Goal: Task Accomplishment & Management: Use online tool/utility

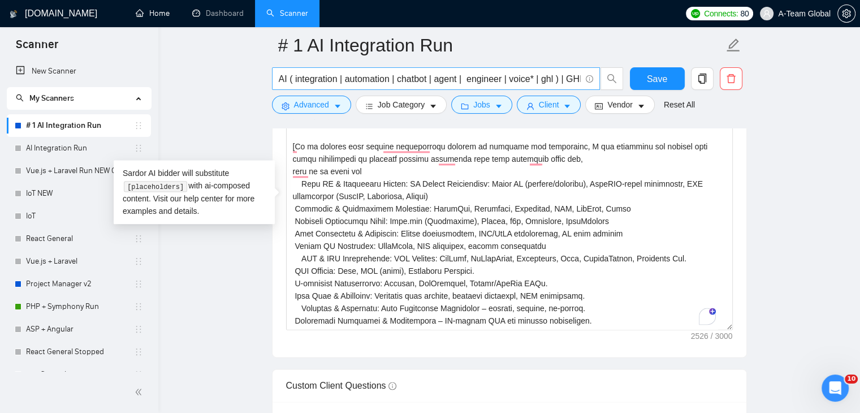
drag, startPoint x: 167, startPoint y: 12, endPoint x: 476, endPoint y: 72, distance: 314.4
click at [167, 12] on link "Home" at bounding box center [153, 13] width 34 height 10
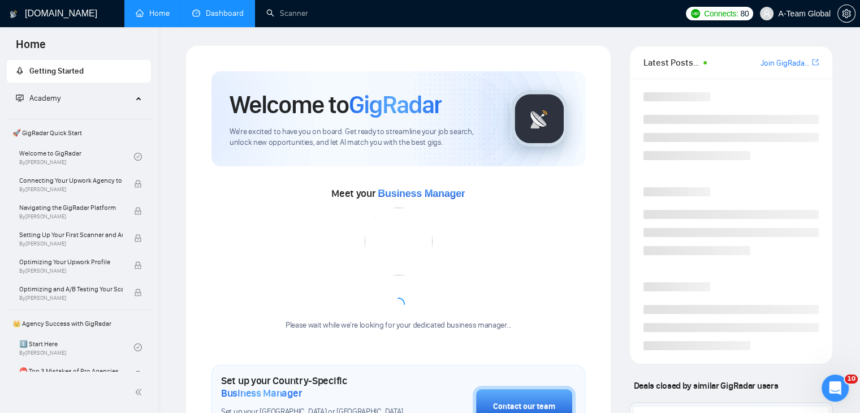
click at [211, 16] on link "Dashboard" at bounding box center [217, 13] width 51 height 10
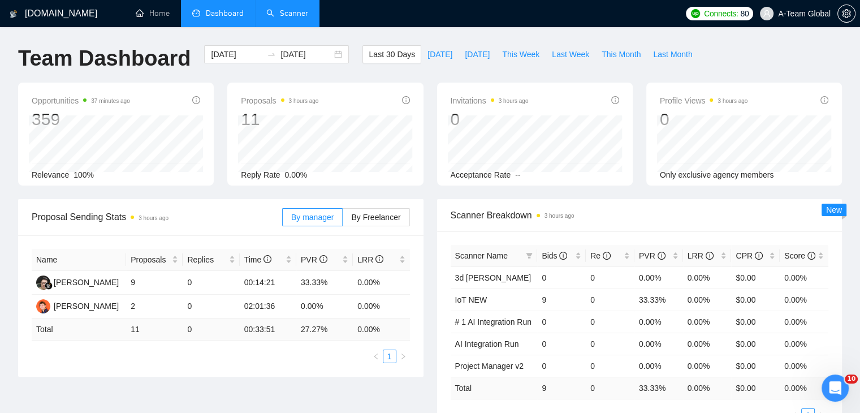
click at [280, 15] on link "Scanner" at bounding box center [287, 13] width 42 height 10
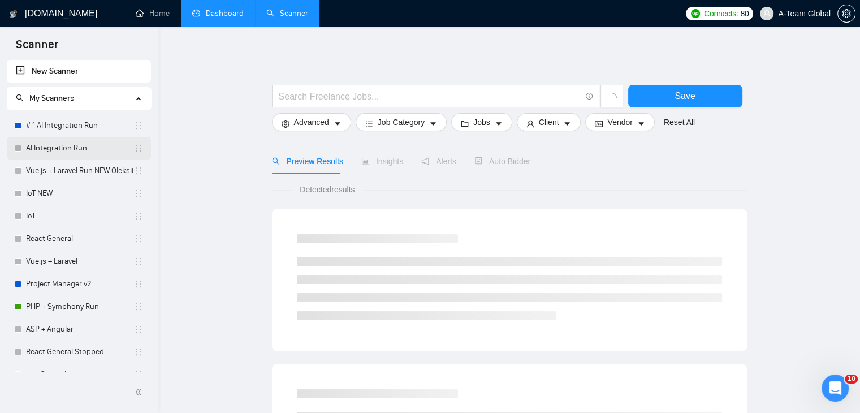
click at [73, 149] on link "AI Integration Run" at bounding box center [80, 148] width 108 height 23
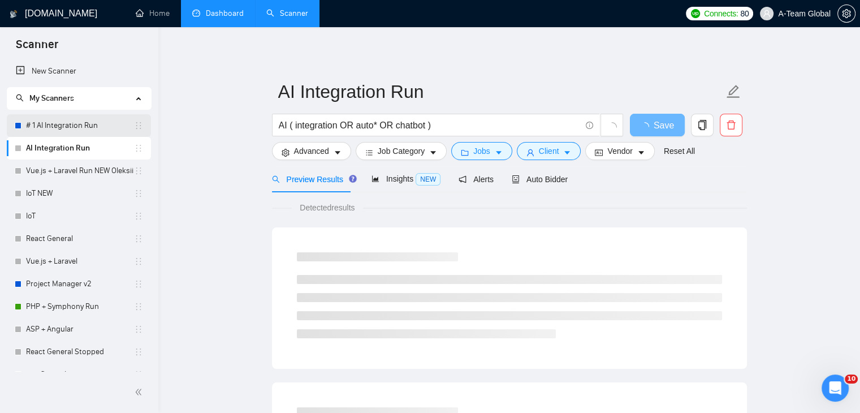
click at [62, 124] on link "# 1 AI Integration Run" at bounding box center [80, 125] width 108 height 23
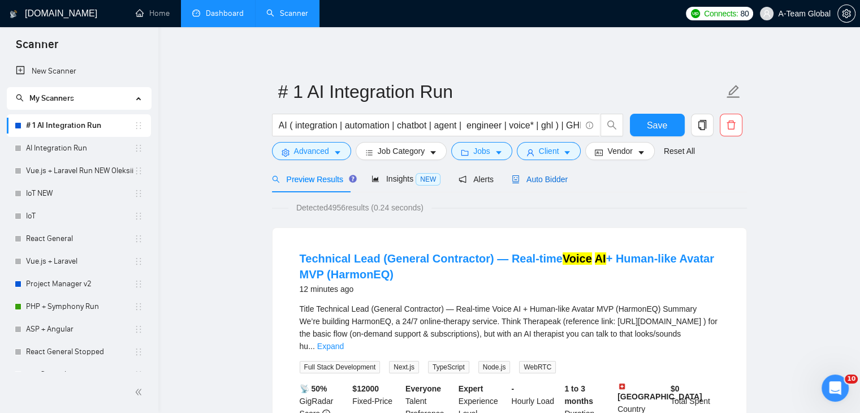
click at [535, 183] on span "Auto Bidder" at bounding box center [540, 179] width 56 height 9
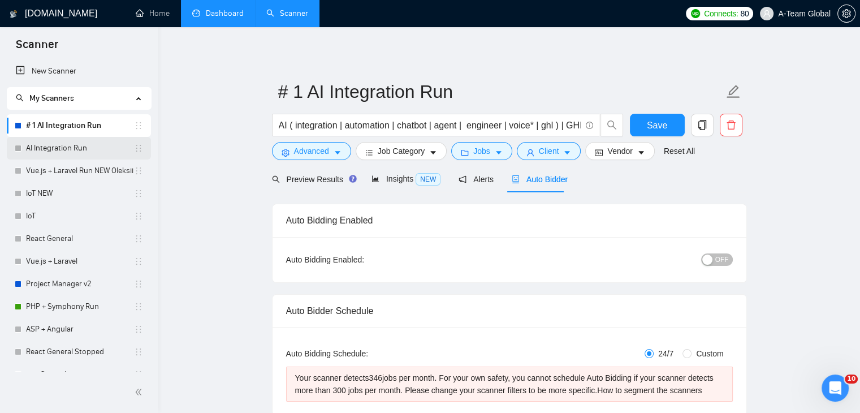
click at [72, 148] on link "AI Integration Run" at bounding box center [80, 148] width 108 height 23
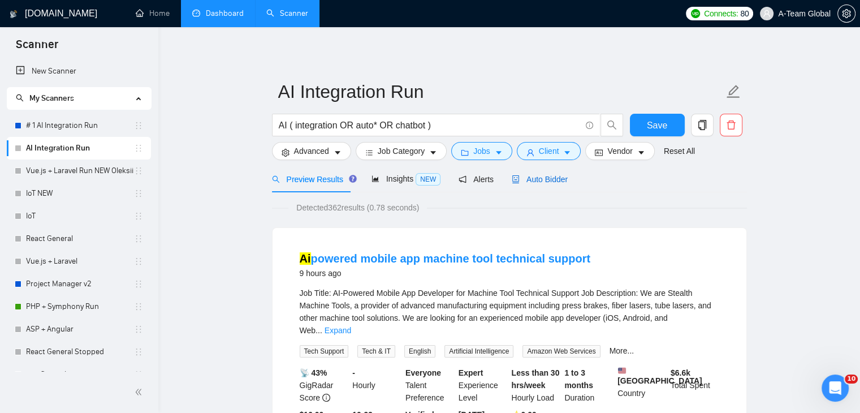
click at [543, 181] on span "Auto Bidder" at bounding box center [540, 179] width 56 height 9
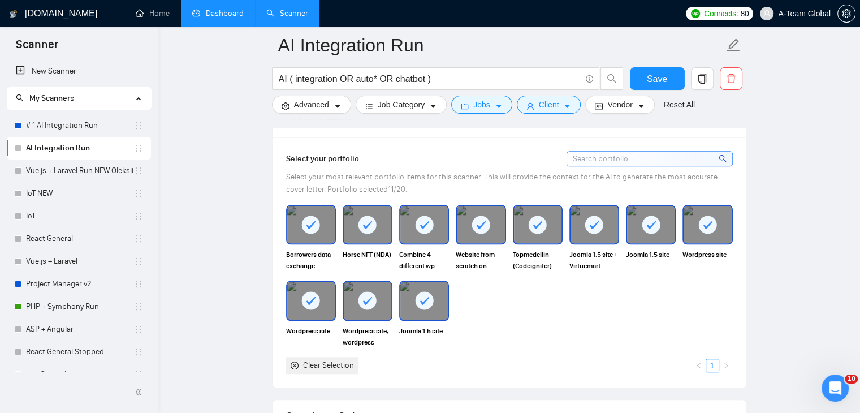
scroll to position [1018, 0]
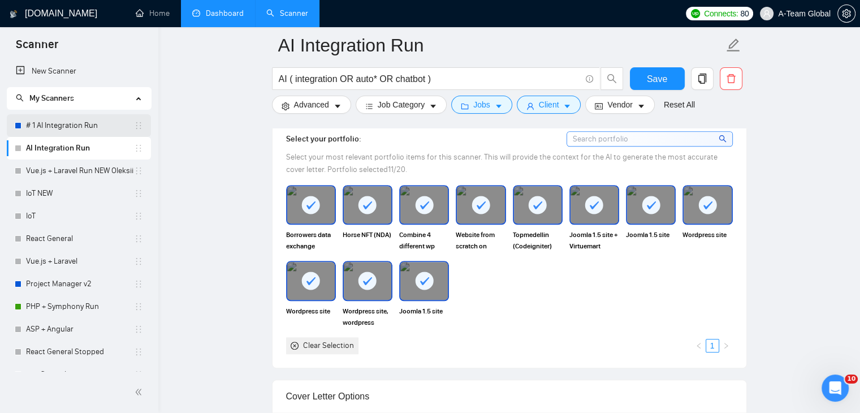
click at [43, 123] on link "# 1 AI Integration Run" at bounding box center [80, 125] width 108 height 23
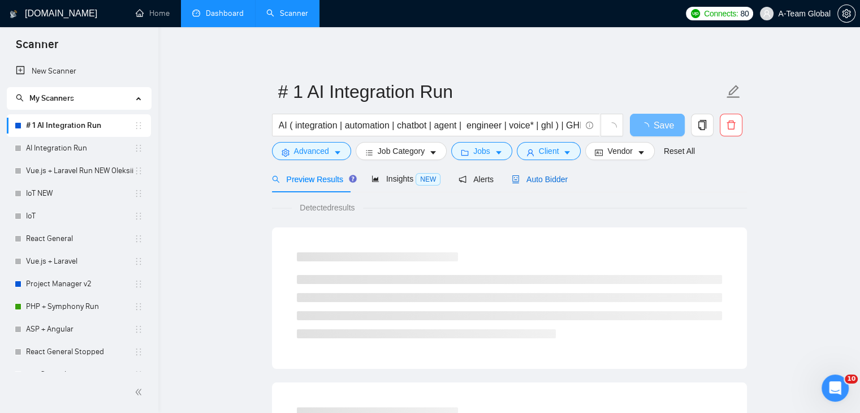
click at [540, 180] on span "Auto Bidder" at bounding box center [540, 179] width 56 height 9
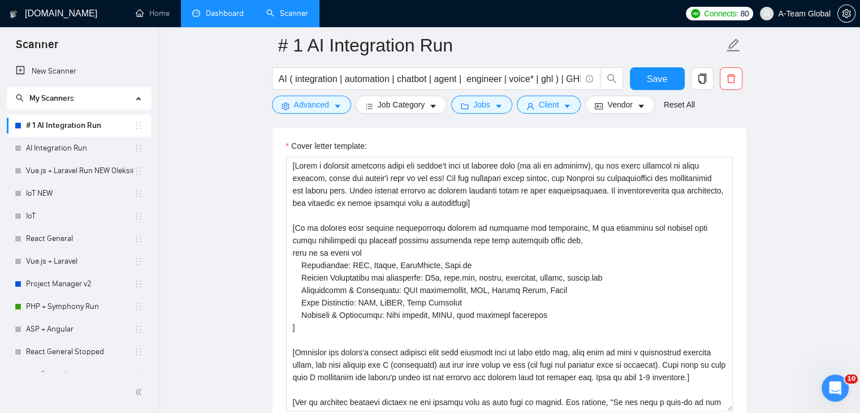
scroll to position [1357, 0]
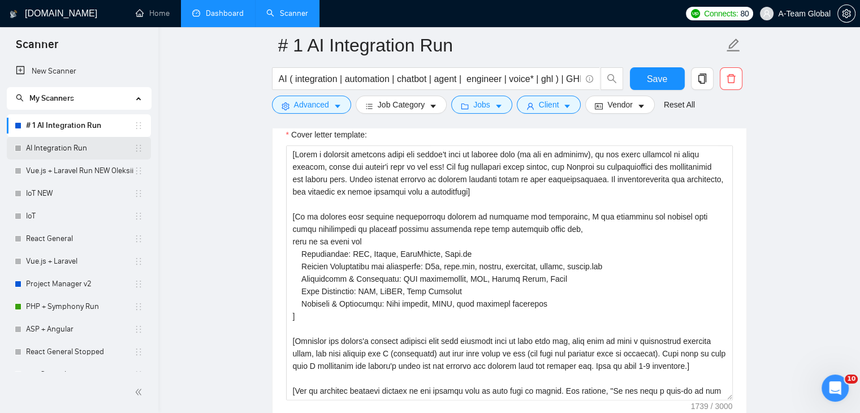
click at [72, 150] on link "AI Integration Run" at bounding box center [80, 148] width 108 height 23
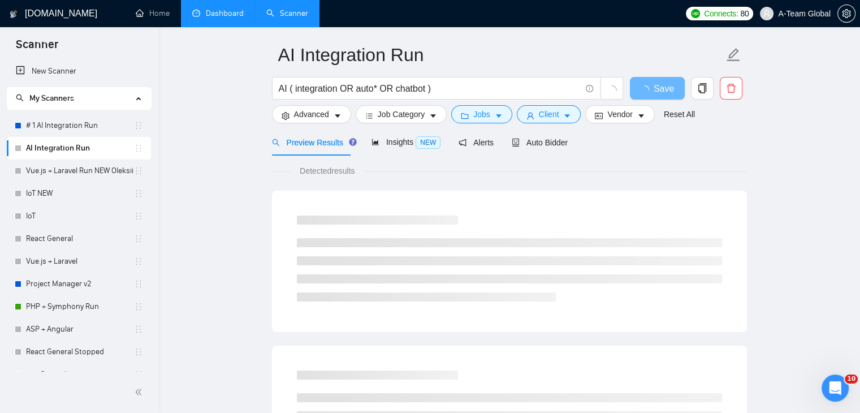
scroll to position [57, 0]
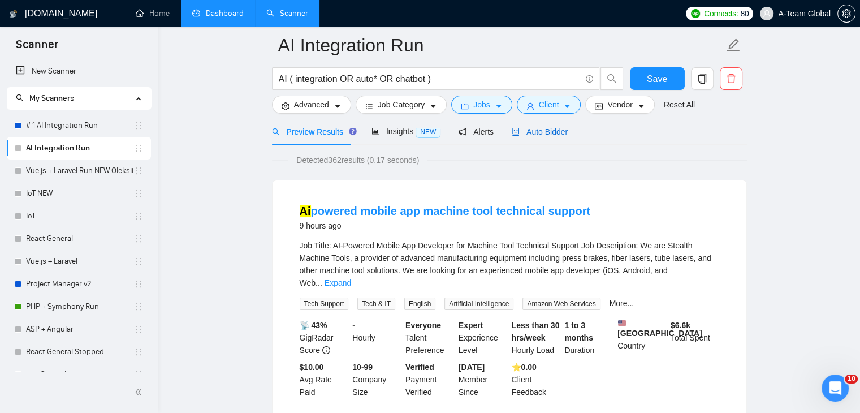
click at [545, 129] on span "Auto Bidder" at bounding box center [540, 131] width 56 height 9
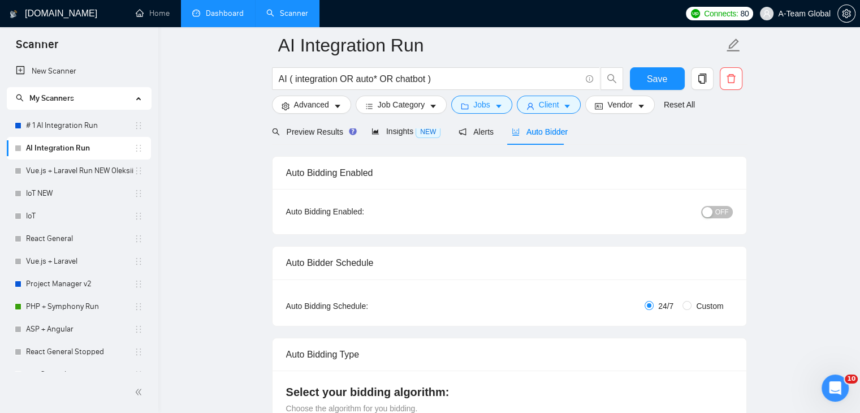
checkbox input "true"
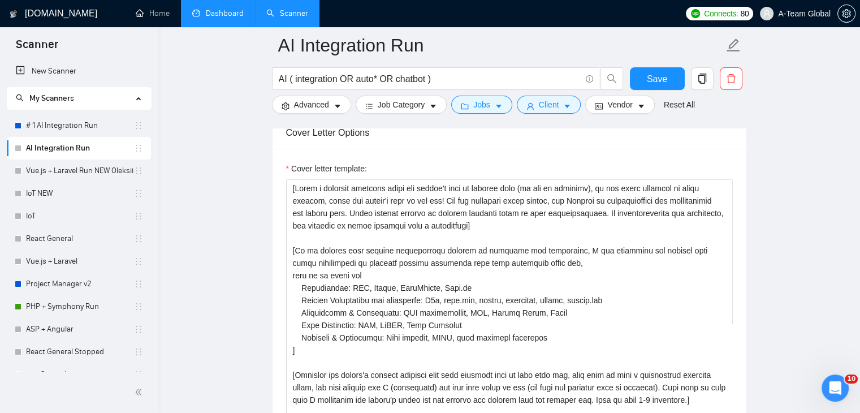
scroll to position [1300, 0]
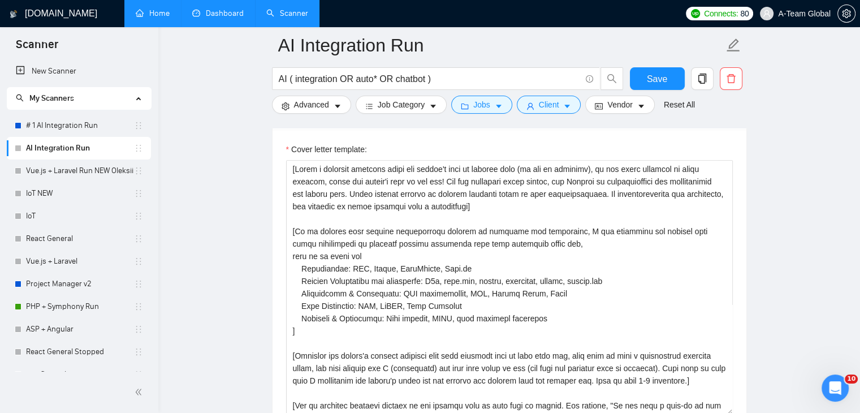
click at [154, 17] on link "Home" at bounding box center [153, 13] width 34 height 10
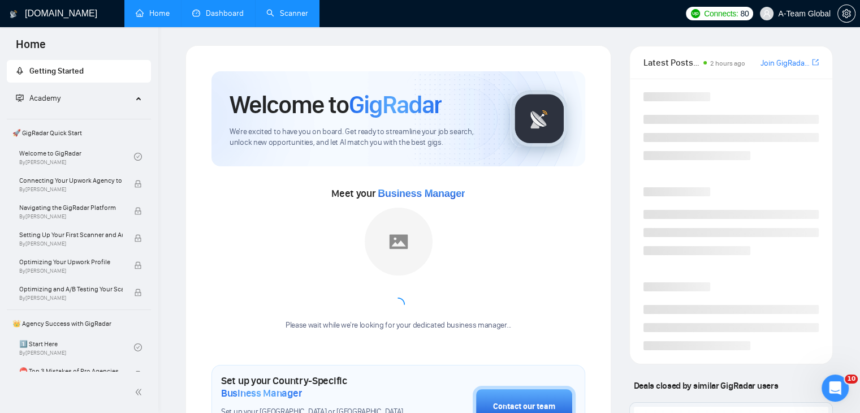
click at [228, 18] on link "Dashboard" at bounding box center [217, 13] width 51 height 10
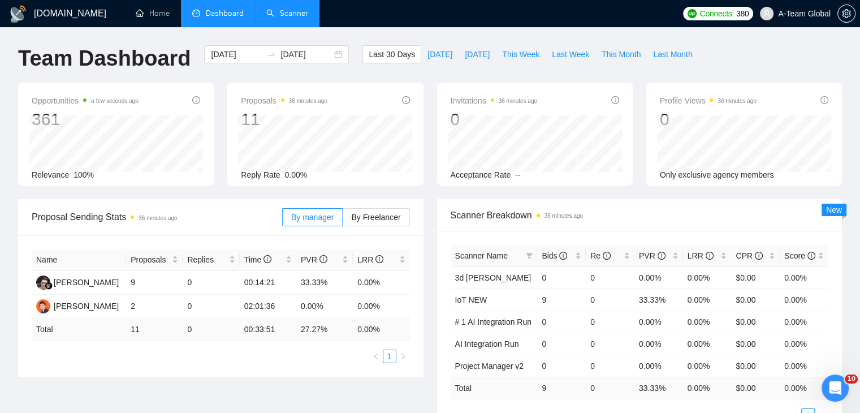
click at [298, 12] on link "Scanner" at bounding box center [287, 13] width 42 height 10
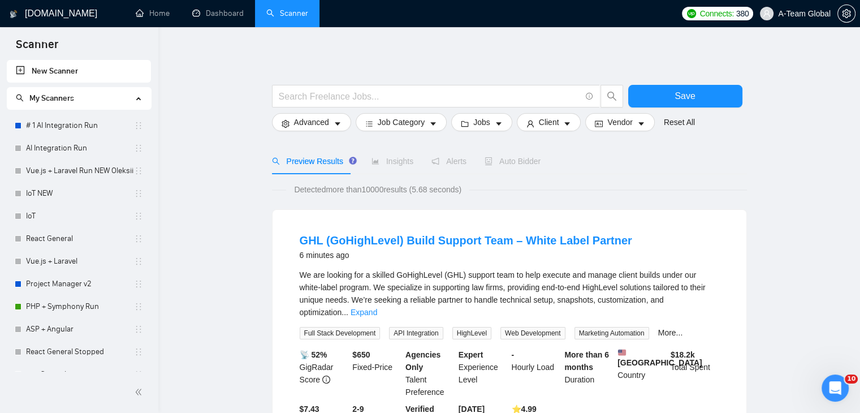
click at [76, 127] on link "# 1 AI Integration Run" at bounding box center [80, 125] width 108 height 23
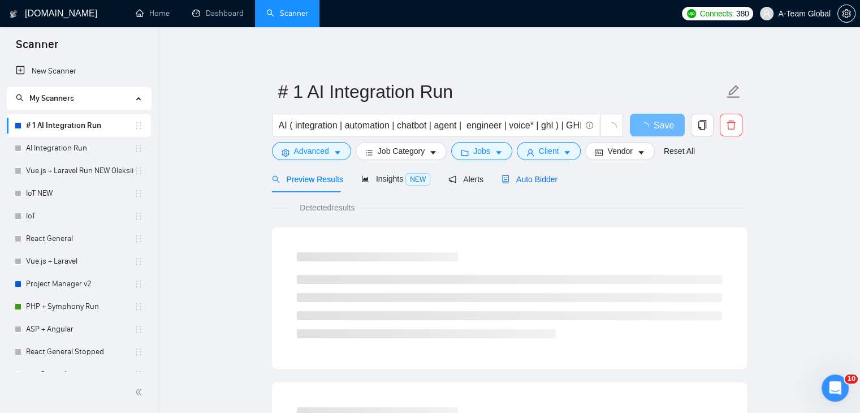
click at [526, 181] on span "Auto Bidder" at bounding box center [529, 179] width 56 height 9
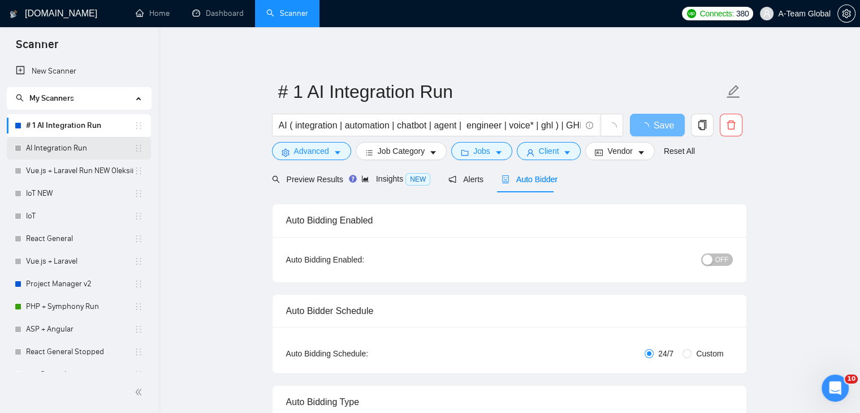
click at [84, 148] on link "AI Integration Run" at bounding box center [80, 148] width 108 height 23
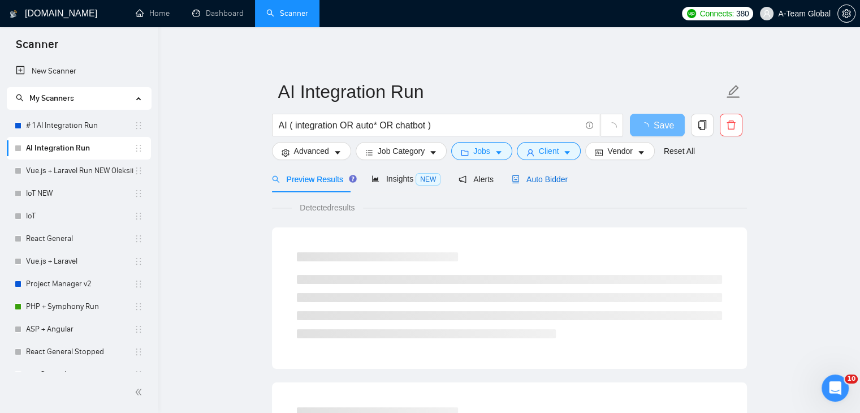
click at [547, 181] on span "Auto Bidder" at bounding box center [540, 179] width 56 height 9
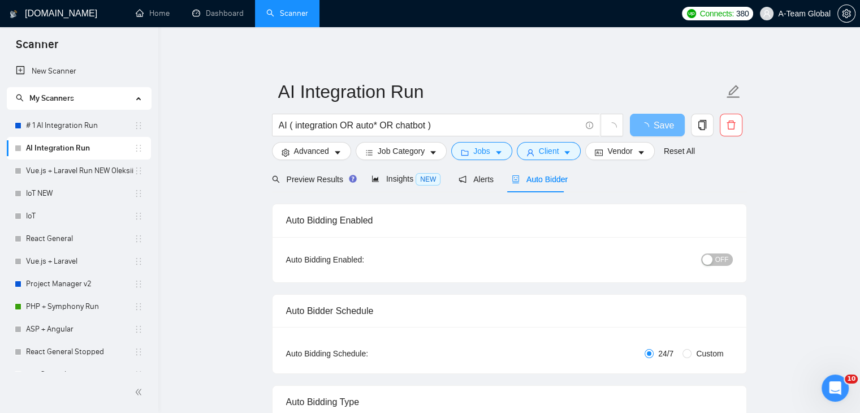
checkbox input "true"
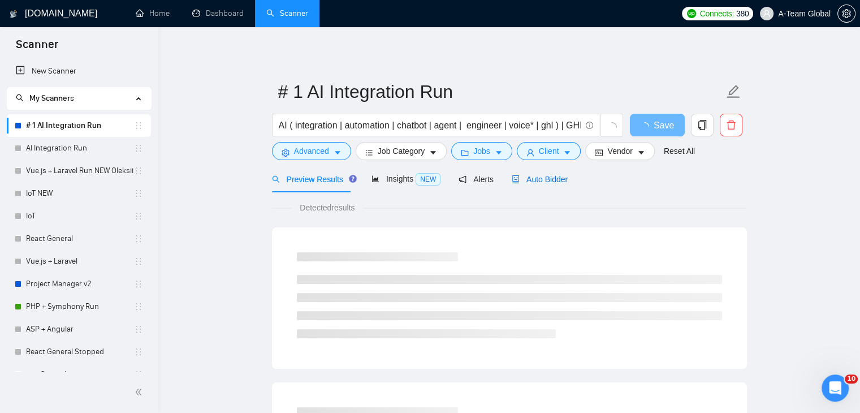
click at [536, 183] on span "Auto Bidder" at bounding box center [540, 179] width 56 height 9
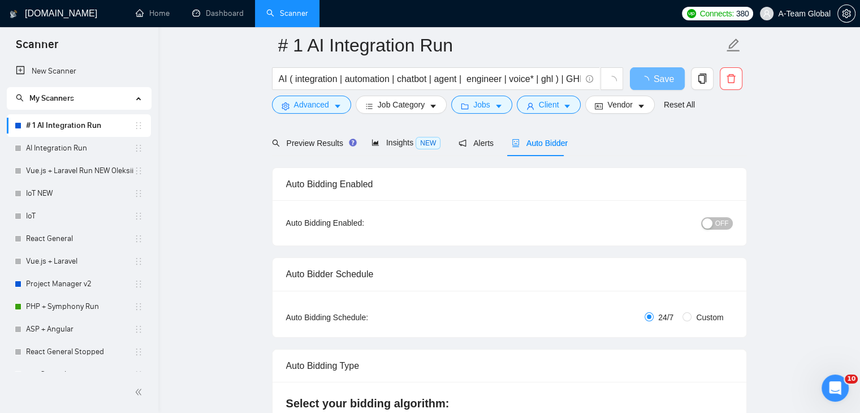
scroll to position [57, 0]
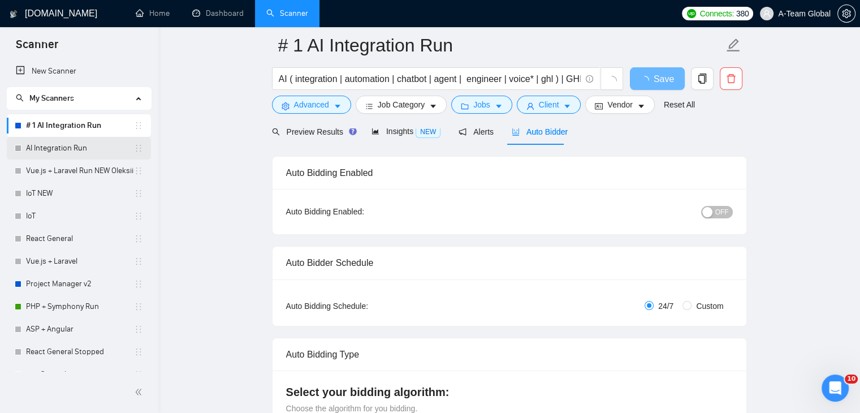
click at [85, 148] on link "AI Integration Run" at bounding box center [80, 148] width 108 height 23
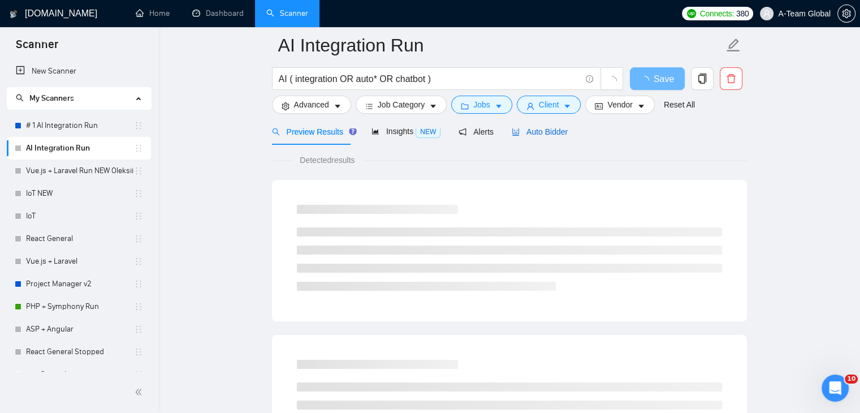
click at [561, 135] on span "Auto Bidder" at bounding box center [540, 131] width 56 height 9
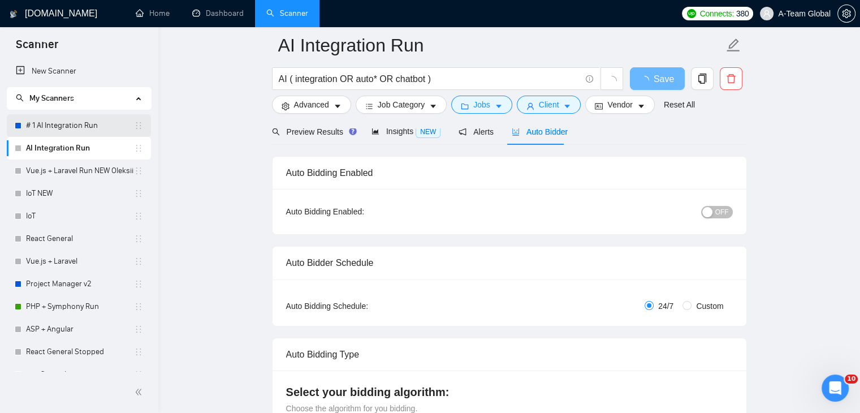
click at [89, 131] on link "# 1 AI Integration Run" at bounding box center [80, 125] width 108 height 23
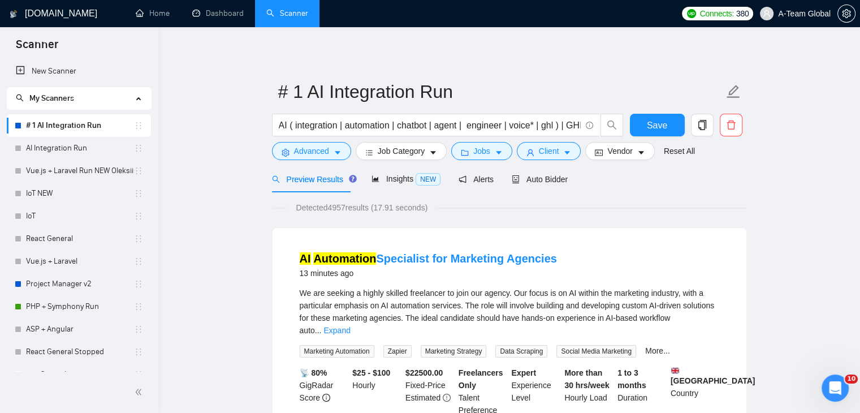
click at [79, 126] on link "# 1 AI Integration Run" at bounding box center [80, 125] width 108 height 23
click at [556, 179] on span "Auto Bidder" at bounding box center [540, 179] width 56 height 9
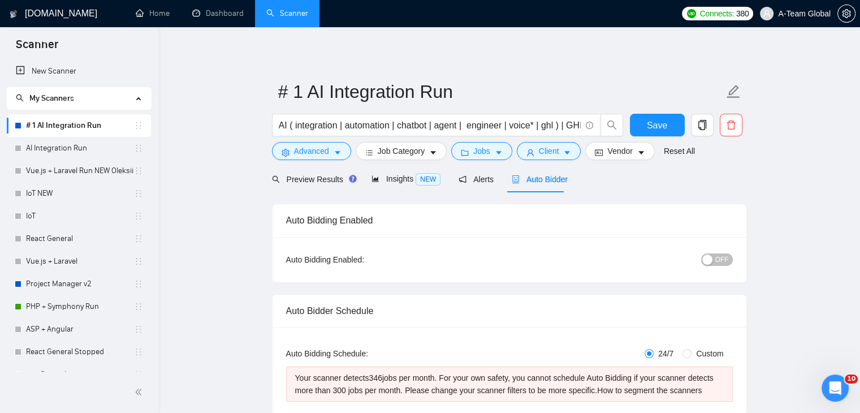
checkbox input "true"
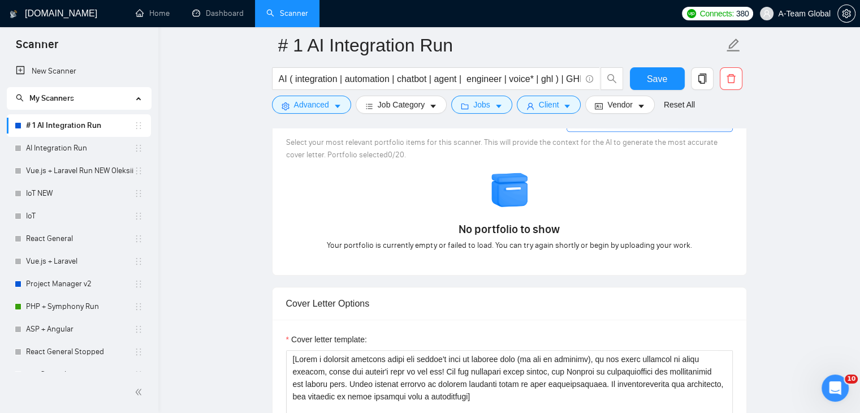
scroll to position [1018, 0]
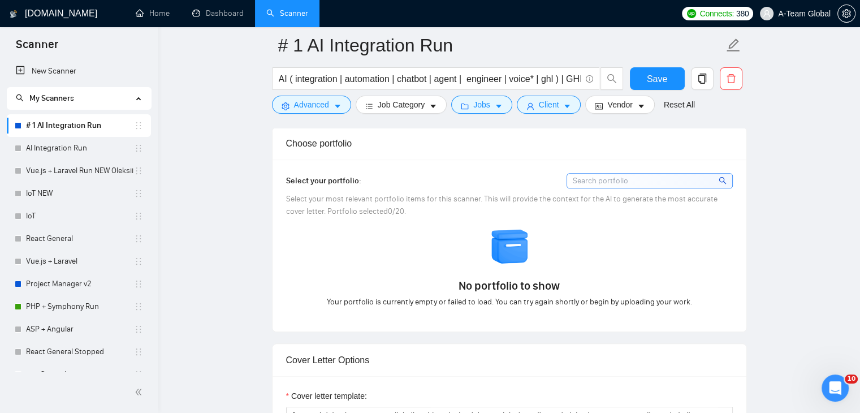
click at [633, 177] on input at bounding box center [649, 181] width 165 height 14
type input "щ"
type input "p"
type input "odoo"
click at [711, 176] on icon "close-circle" at bounding box center [712, 180] width 8 height 8
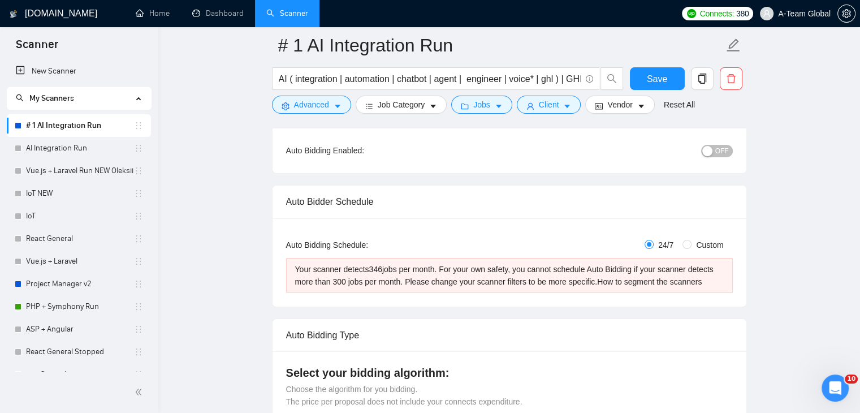
scroll to position [57, 0]
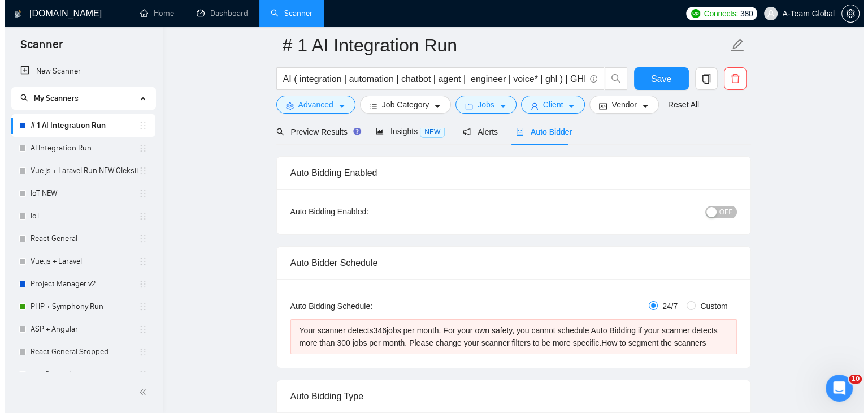
scroll to position [113, 0]
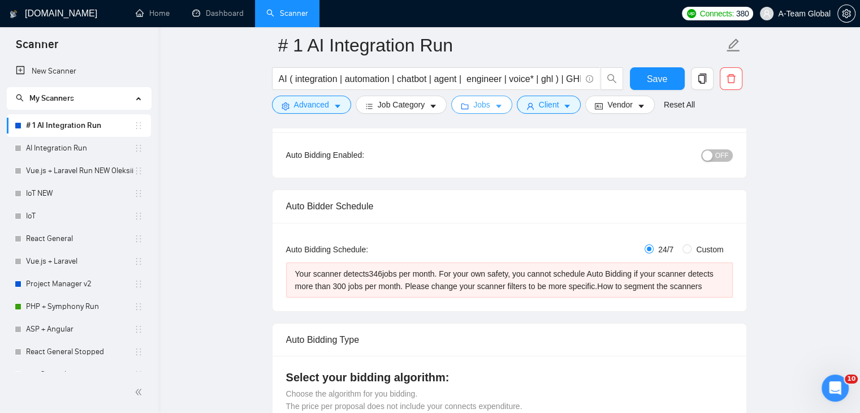
click at [495, 106] on icon "caret-down" at bounding box center [499, 106] width 8 height 8
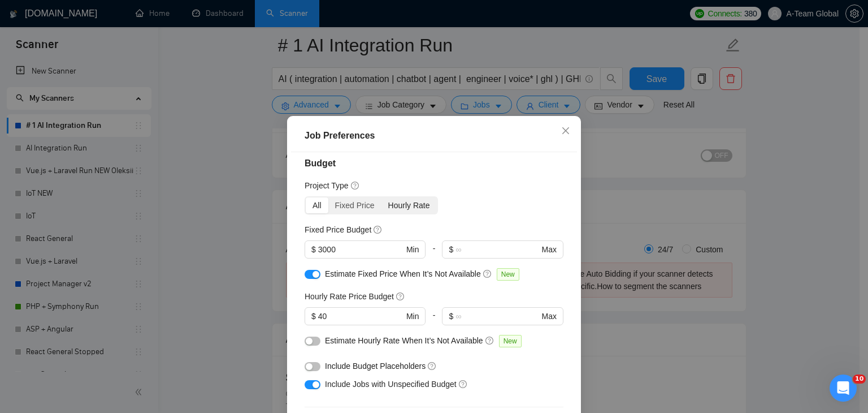
scroll to position [0, 0]
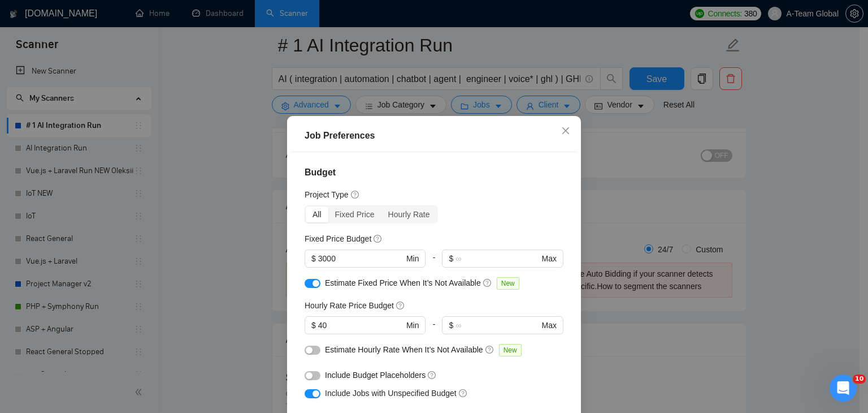
click at [848, 244] on div "Job Preferences Budget Project Type All Fixed Price Hourly Rate Fixed Price Bud…" at bounding box center [434, 206] width 868 height 413
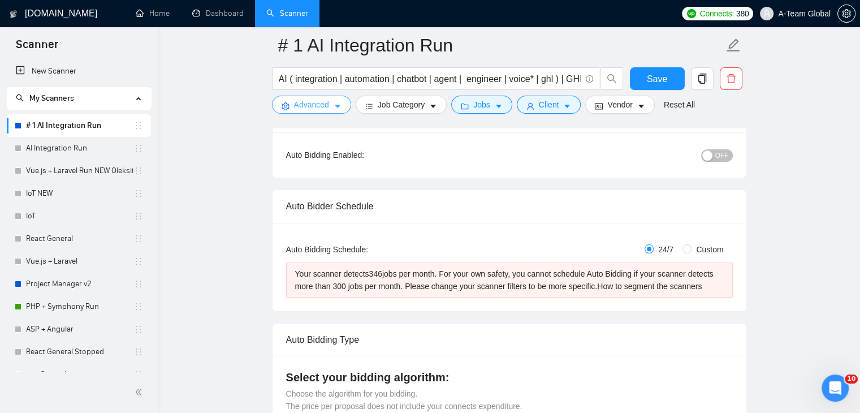
click at [325, 105] on span "Advanced" at bounding box center [311, 104] width 35 height 12
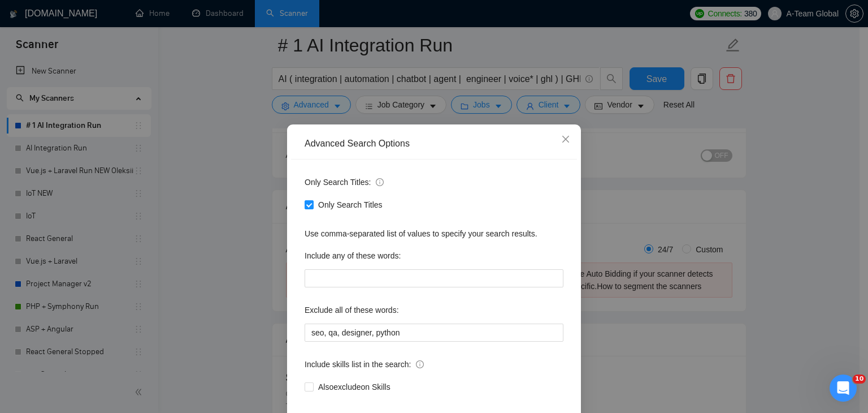
click at [789, 263] on div "Advanced Search Options Only Search Titles: Only Search Titles Use comma-separa…" at bounding box center [434, 206] width 868 height 413
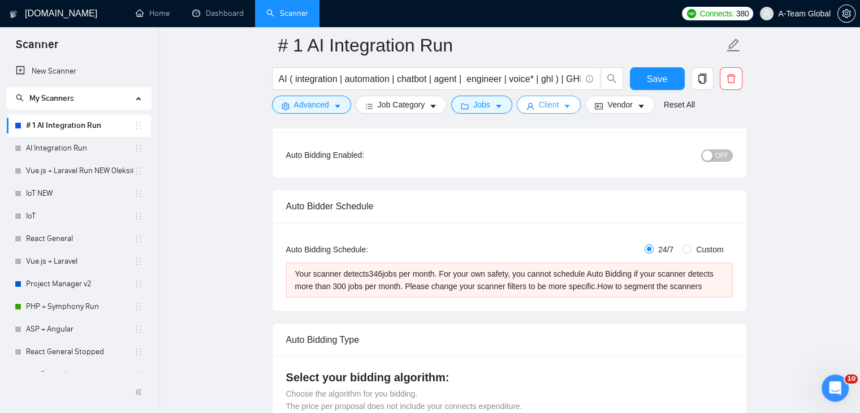
click at [554, 105] on span "Client" at bounding box center [549, 104] width 20 height 12
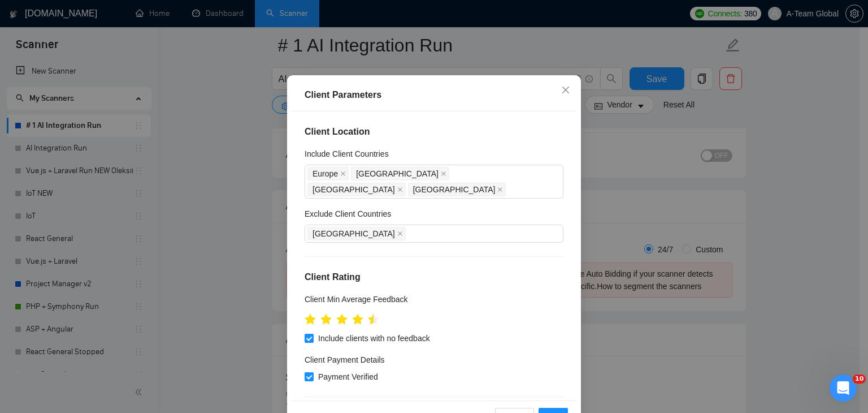
scroll to position [21, 0]
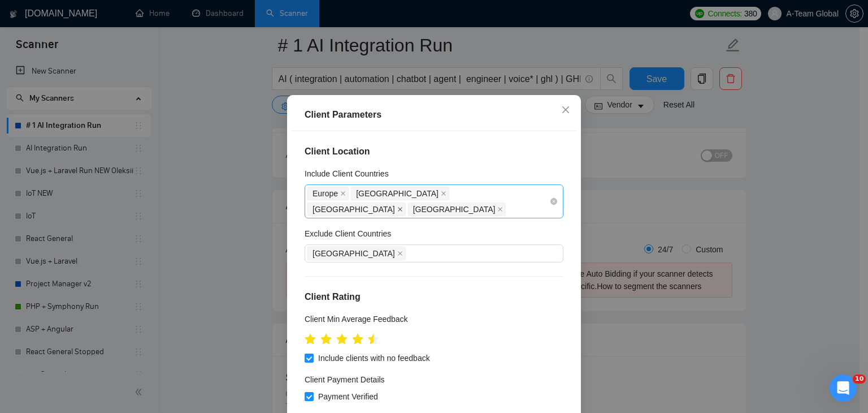
click at [403, 206] on icon "close" at bounding box center [400, 209] width 6 height 6
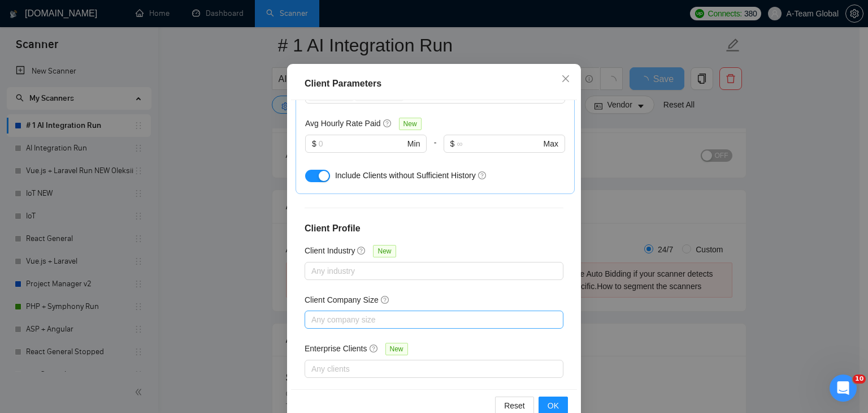
scroll to position [77, 0]
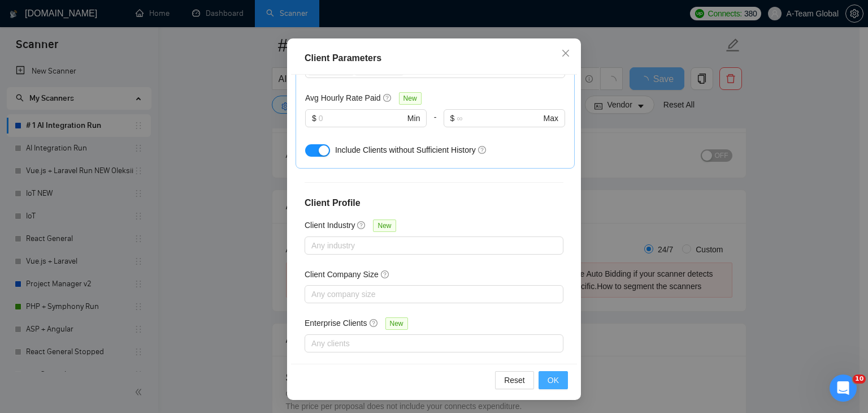
click at [548, 381] on span "OK" at bounding box center [553, 380] width 11 height 12
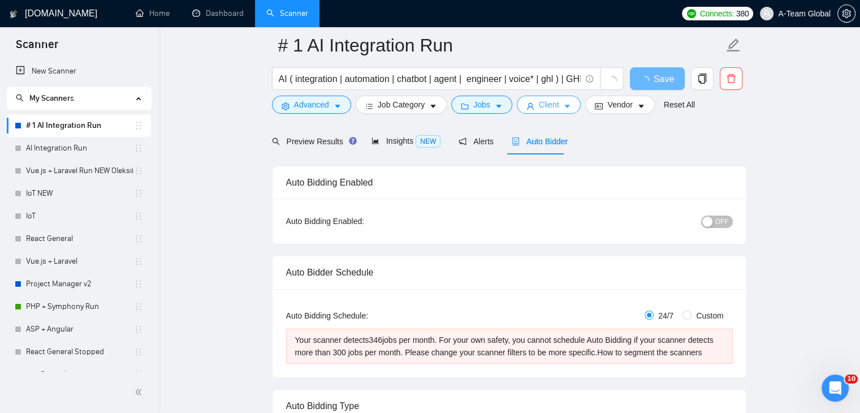
scroll to position [0, 0]
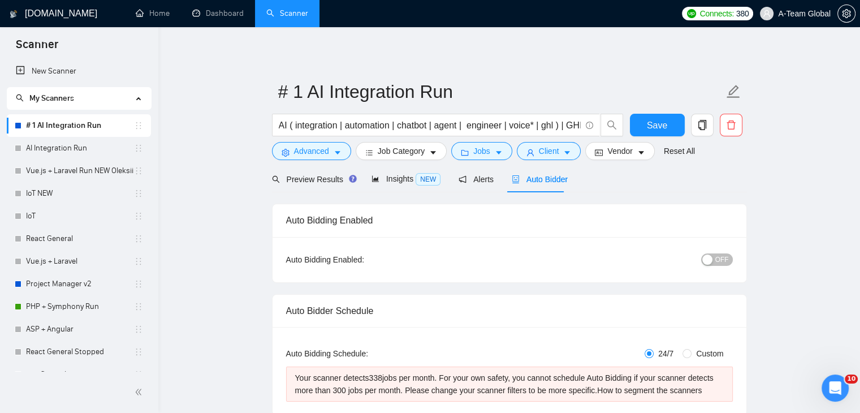
click at [712, 261] on div "button" at bounding box center [707, 259] width 10 height 10
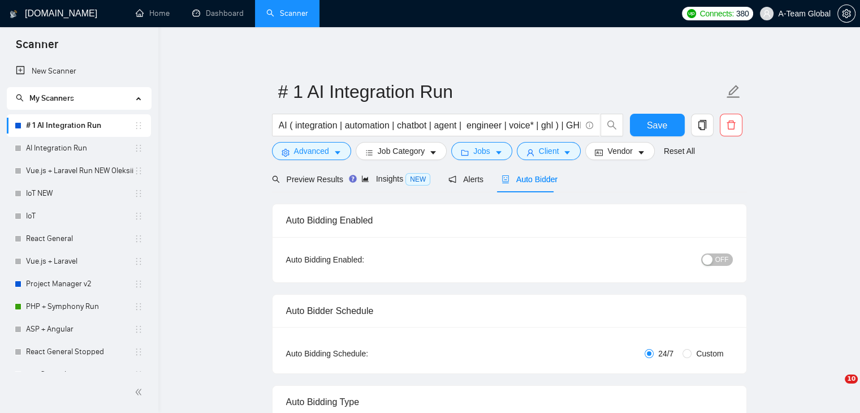
checkbox input "true"
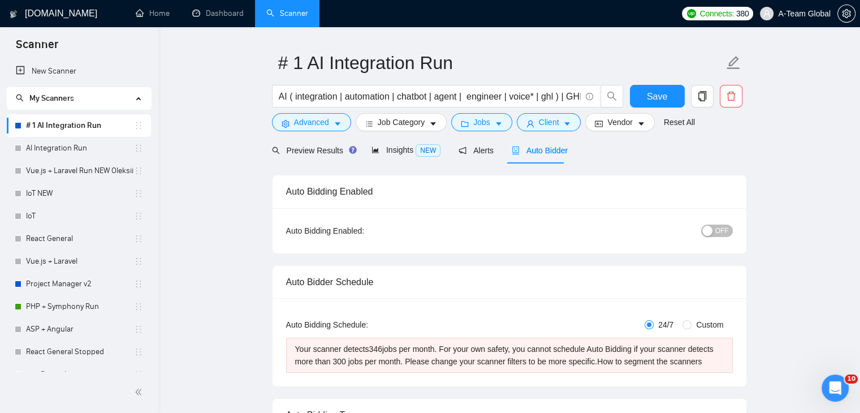
scroll to position [57, 0]
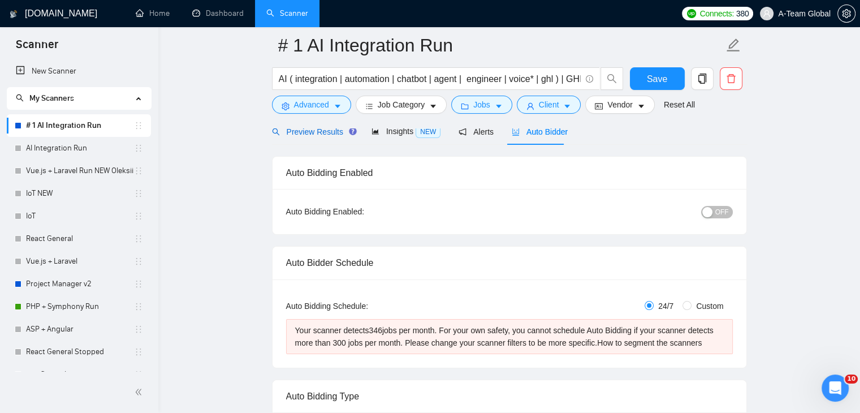
click at [302, 132] on span "Preview Results" at bounding box center [312, 131] width 81 height 9
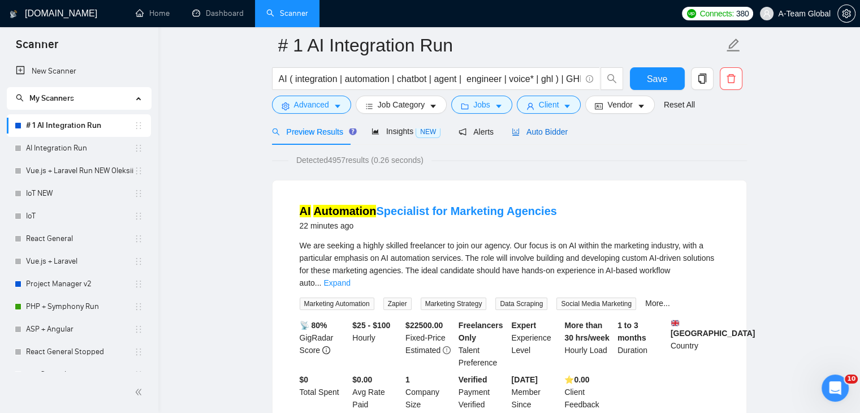
click at [532, 131] on span "Auto Bidder" at bounding box center [540, 131] width 56 height 9
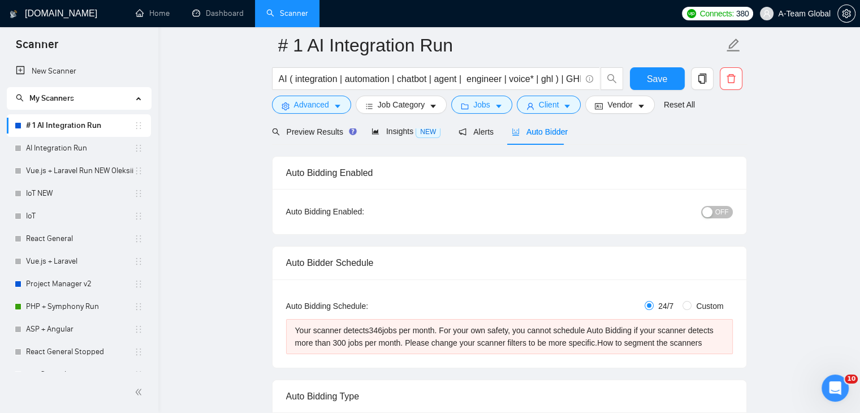
checkbox input "true"
click at [724, 213] on span "OFF" at bounding box center [722, 212] width 14 height 12
click at [197, 16] on link "Dashboard" at bounding box center [217, 13] width 51 height 10
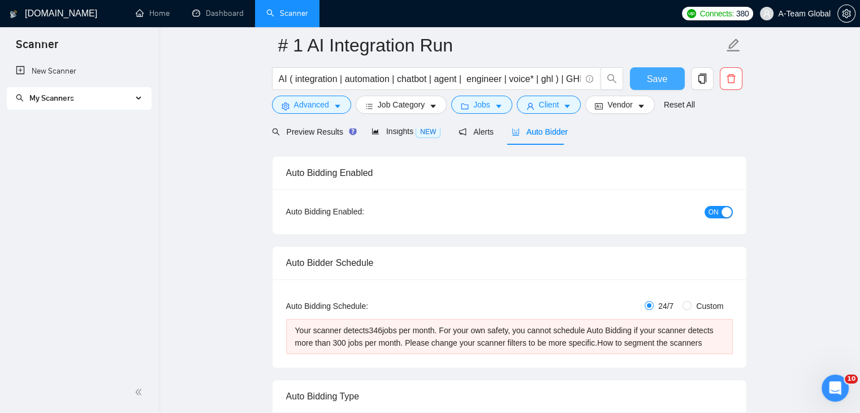
click at [665, 80] on span "Save" at bounding box center [657, 79] width 20 height 14
click at [140, 98] on icon at bounding box center [140, 98] width 6 height 0
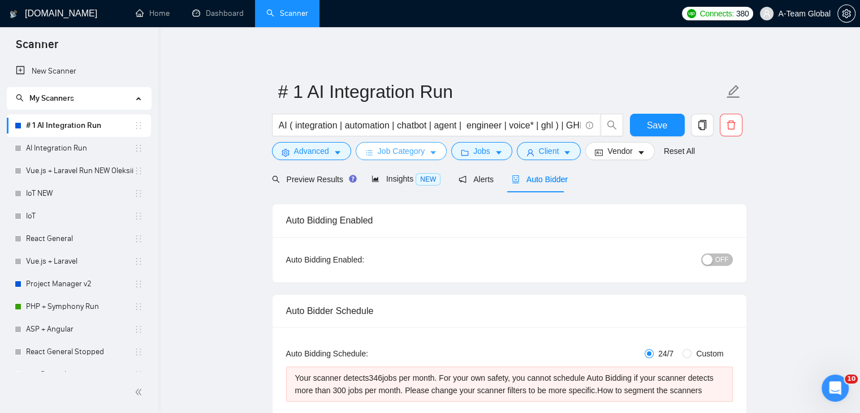
click at [398, 154] on span "Job Category" at bounding box center [401, 151] width 47 height 12
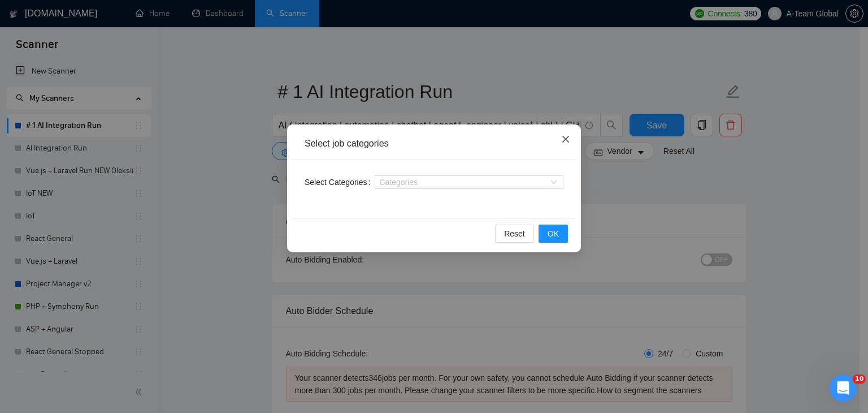
click at [565, 138] on icon "close" at bounding box center [565, 139] width 9 height 9
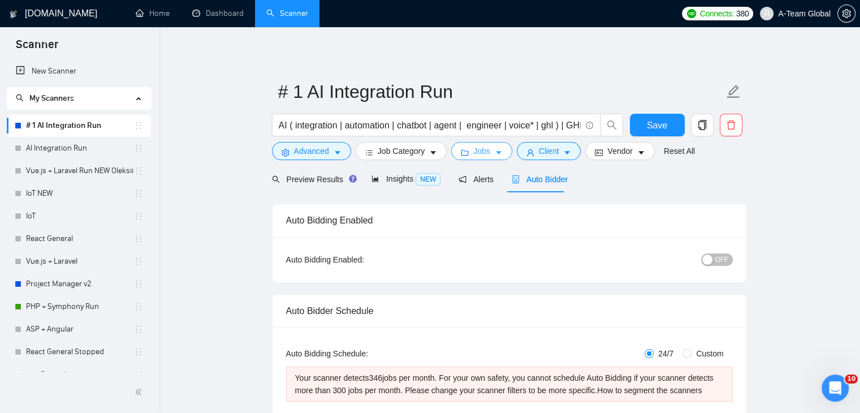
click at [487, 152] on button "Jobs" at bounding box center [481, 151] width 61 height 18
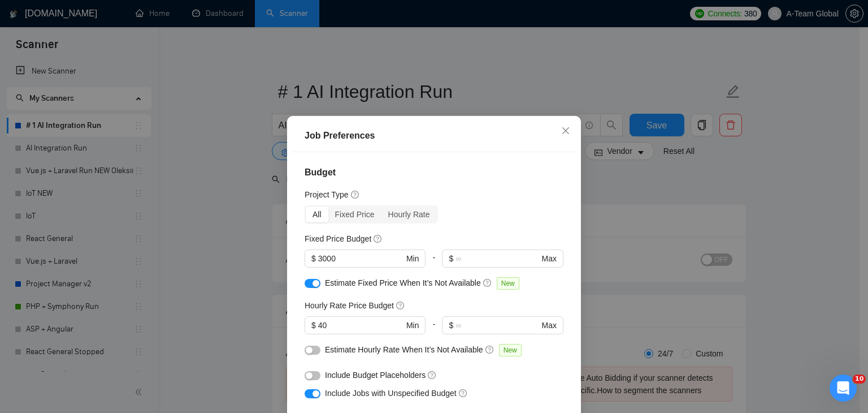
scroll to position [113, 0]
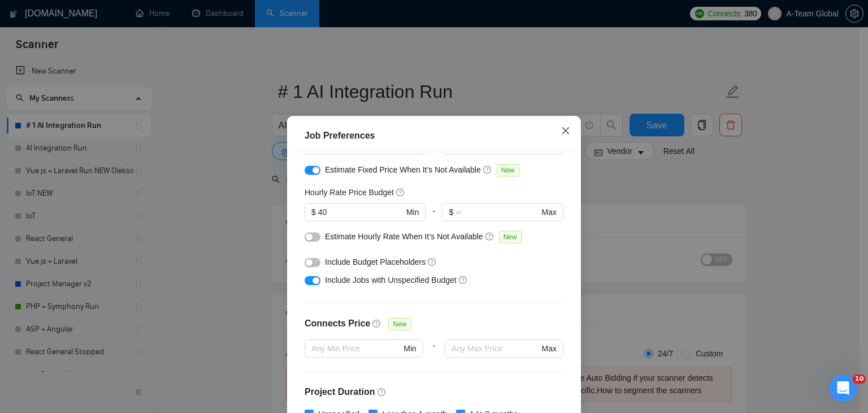
click at [562, 138] on span "Close" at bounding box center [566, 131] width 31 height 31
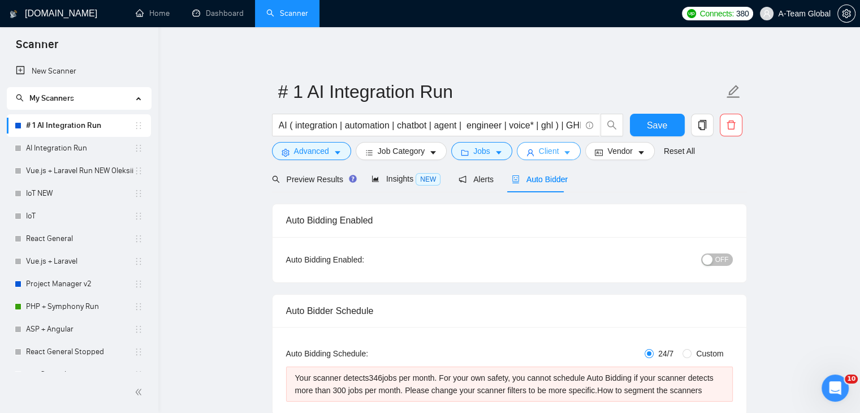
click at [540, 158] on button "Client" at bounding box center [549, 151] width 64 height 18
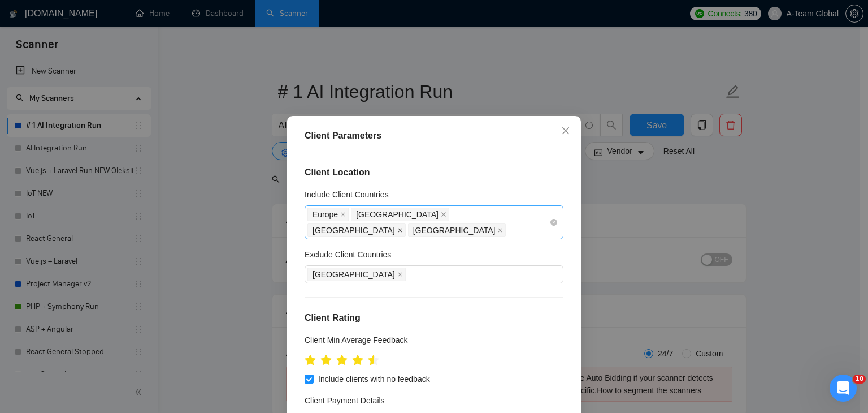
click at [403, 227] on icon "close" at bounding box center [400, 230] width 6 height 6
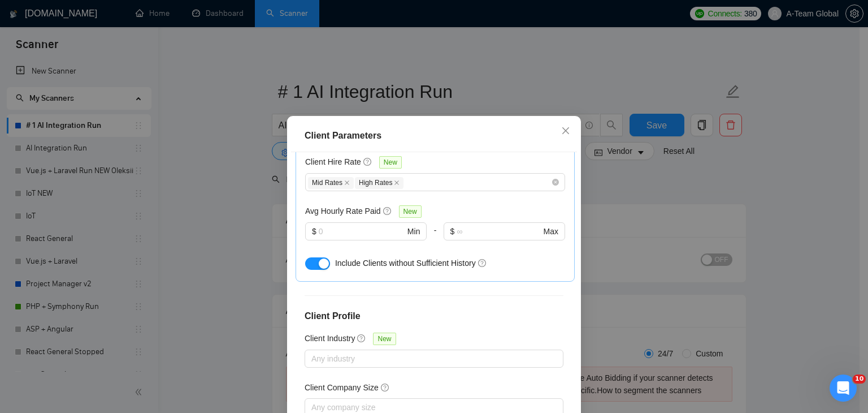
scroll to position [417, 0]
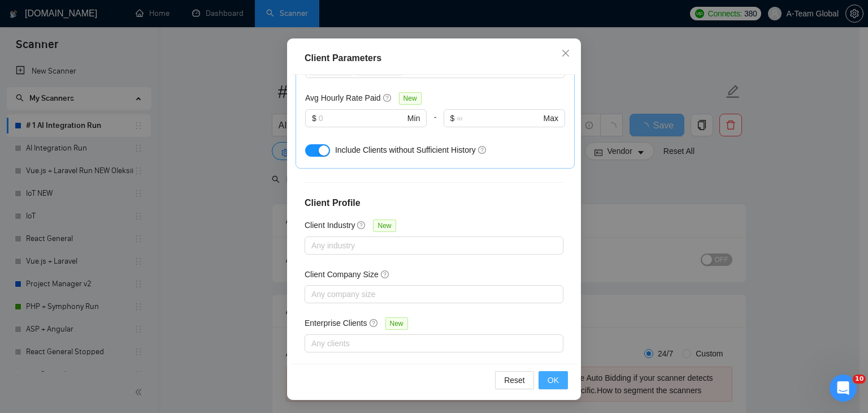
click at [561, 387] on button "OK" at bounding box center [553, 380] width 29 height 18
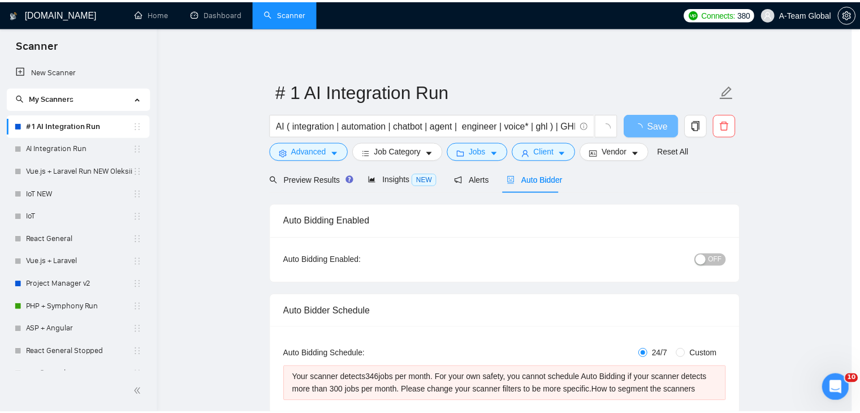
scroll to position [29, 0]
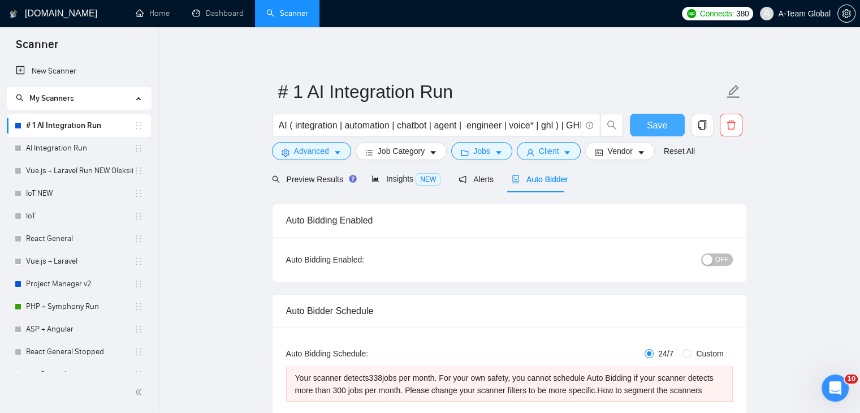
click at [660, 122] on span "Save" at bounding box center [657, 125] width 20 height 14
click at [715, 263] on button "OFF" at bounding box center [717, 259] width 32 height 12
click at [715, 260] on button "OFF" at bounding box center [717, 259] width 32 height 12
click at [656, 128] on span "Save" at bounding box center [657, 125] width 20 height 14
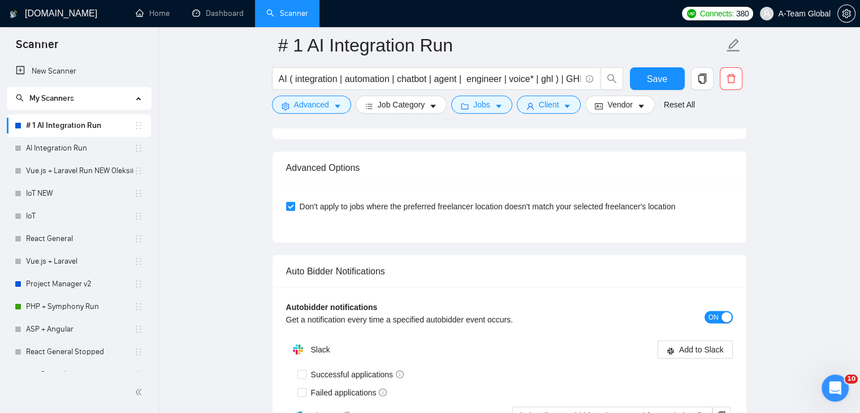
scroll to position [2318, 0]
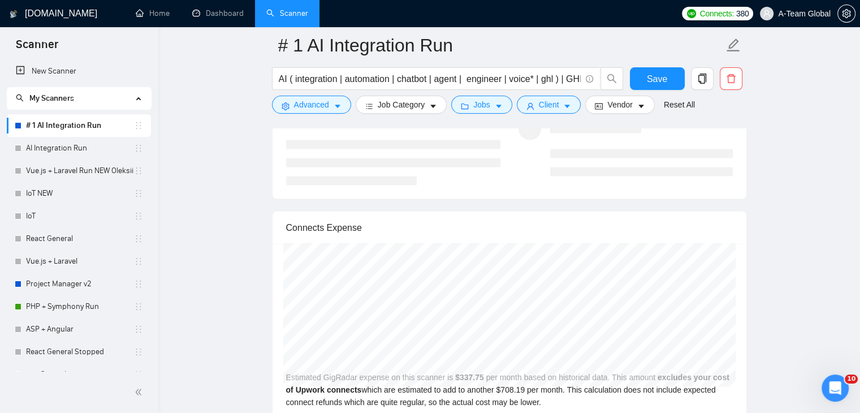
drag, startPoint x: 534, startPoint y: 358, endPoint x: 835, endPoint y: 315, distance: 304.3
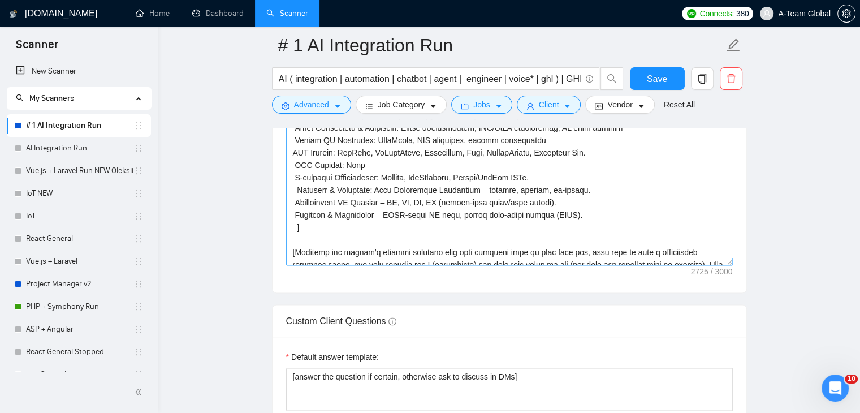
scroll to position [0, 0]
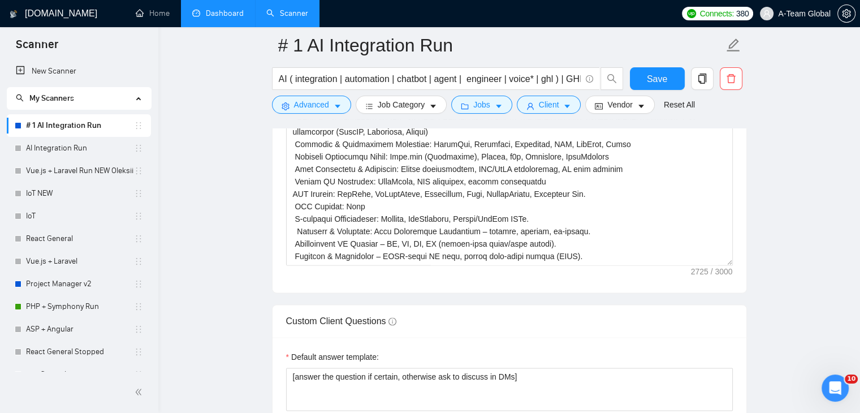
click at [222, 18] on link "Dashboard" at bounding box center [217, 13] width 51 height 10
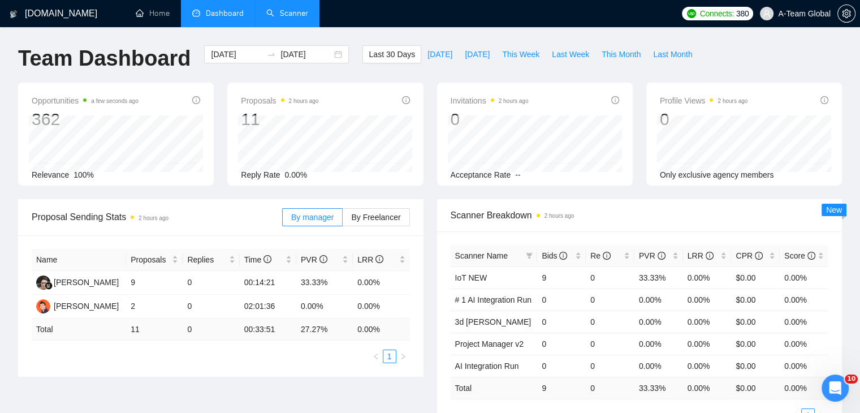
click at [289, 14] on link "Scanner" at bounding box center [287, 13] width 42 height 10
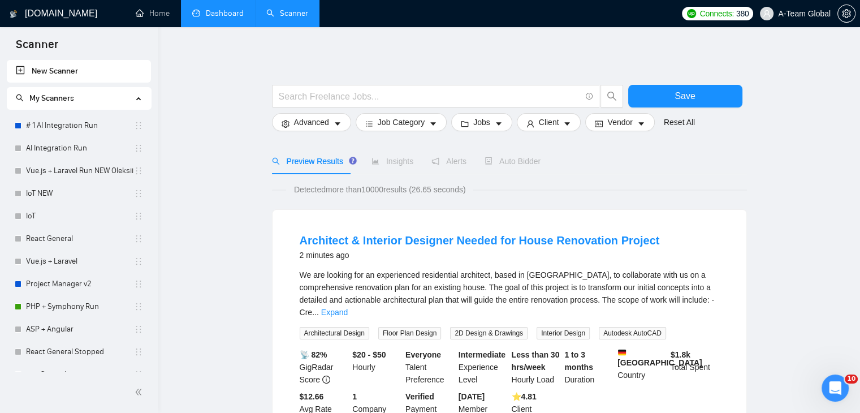
click at [47, 124] on link "# 1 AI Integration Run" at bounding box center [80, 125] width 108 height 23
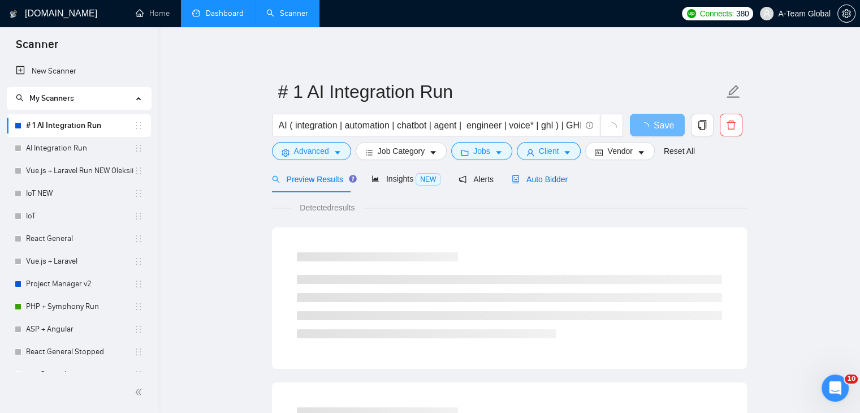
click at [538, 177] on span "Auto Bidder" at bounding box center [540, 179] width 56 height 9
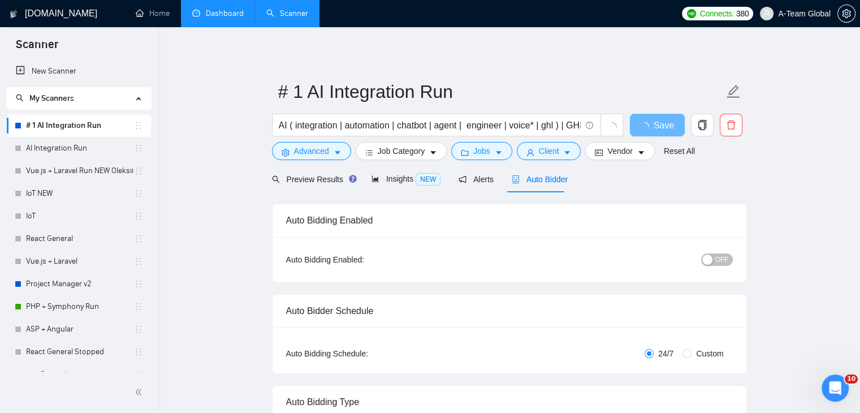
checkbox input "true"
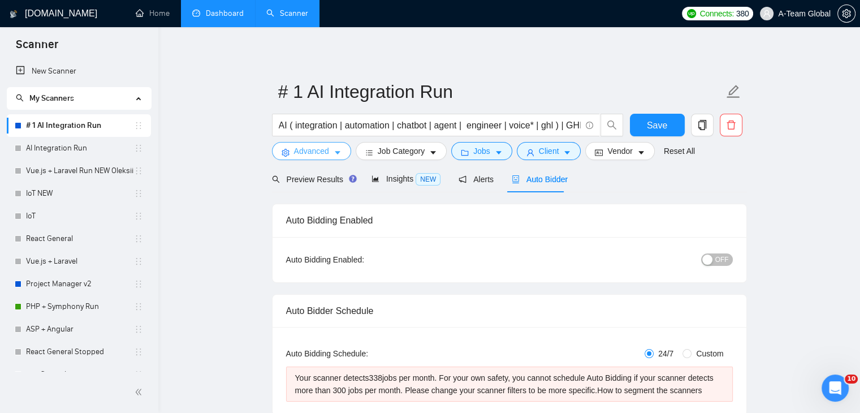
click at [334, 153] on icon "caret-down" at bounding box center [338, 153] width 8 height 8
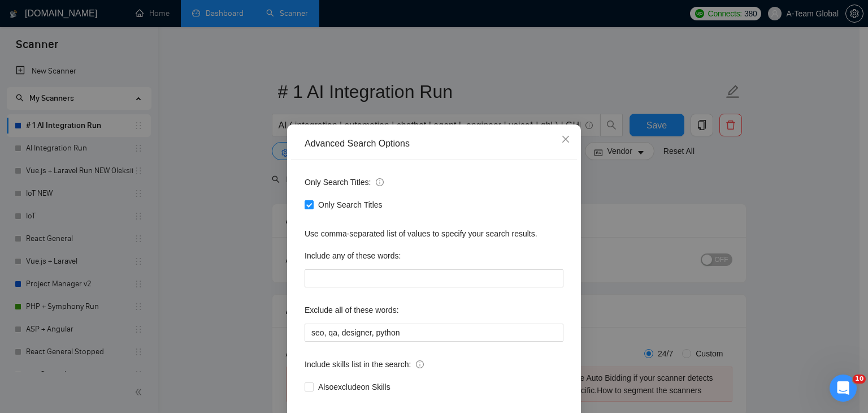
click at [776, 244] on div "Advanced Search Options Only Search Titles: Only Search Titles Use comma-separa…" at bounding box center [434, 206] width 868 height 413
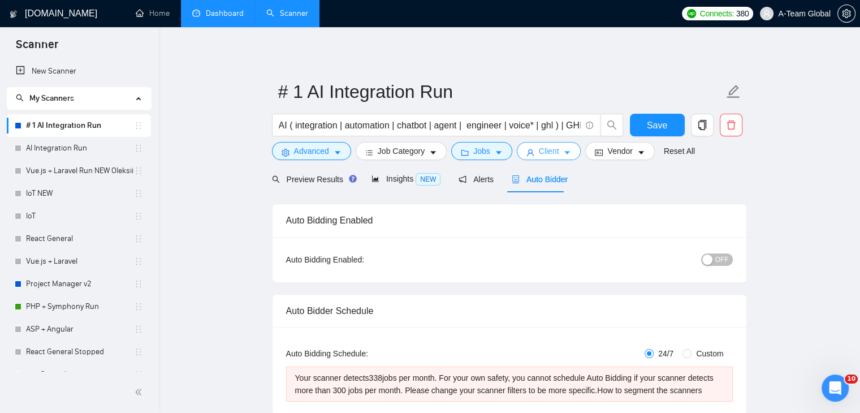
click at [539, 154] on span "Client" at bounding box center [549, 151] width 20 height 12
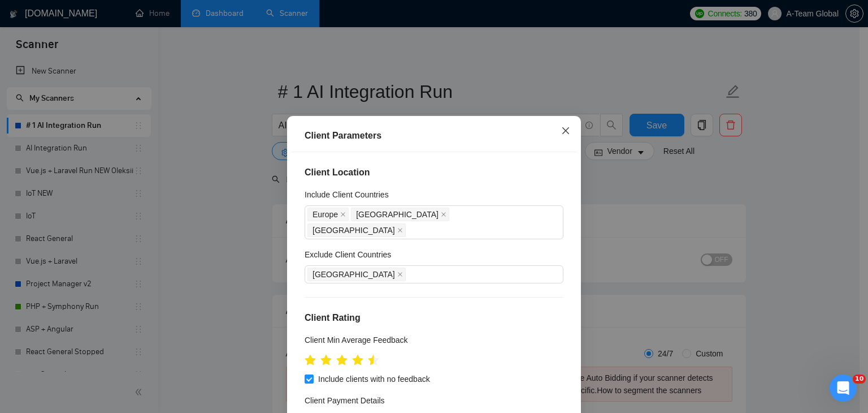
click at [563, 131] on icon "close" at bounding box center [565, 130] width 9 height 9
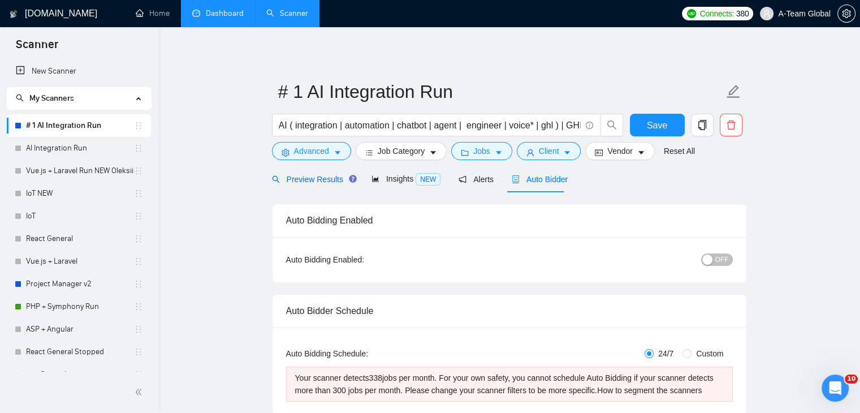
click at [302, 183] on span "Preview Results" at bounding box center [312, 179] width 81 height 9
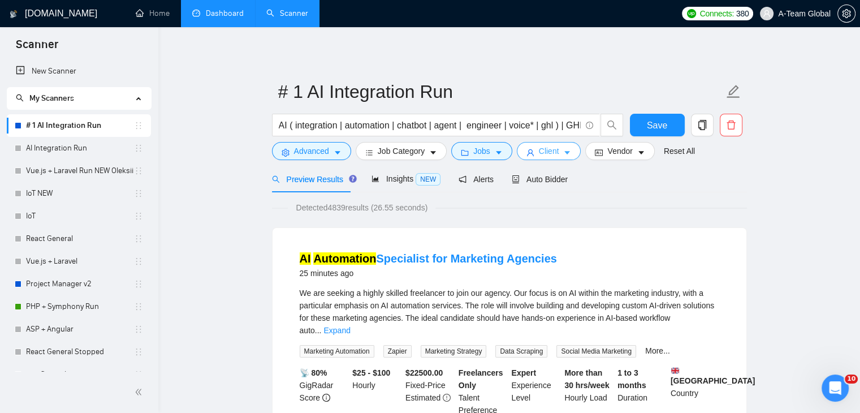
click at [532, 151] on button "Client" at bounding box center [549, 151] width 64 height 18
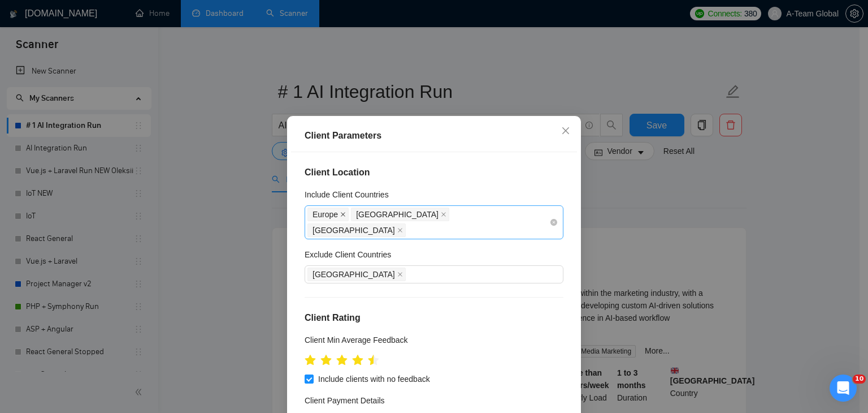
click at [340, 213] on icon "close" at bounding box center [343, 214] width 6 height 6
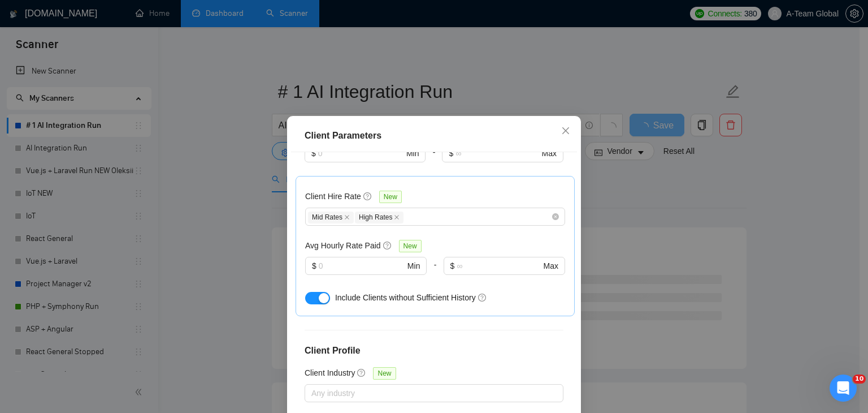
scroll to position [417, 0]
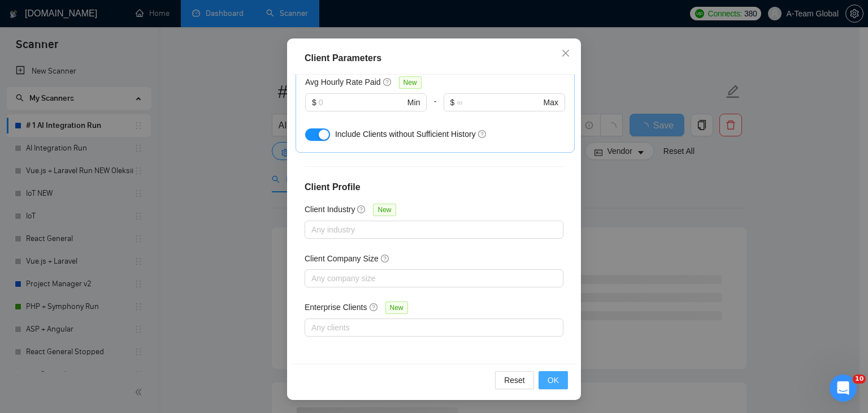
click at [553, 381] on span "OK" at bounding box center [553, 380] width 11 height 12
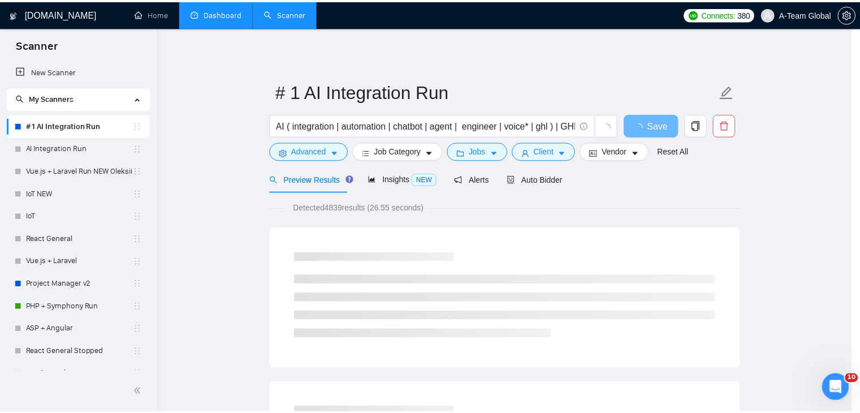
scroll to position [29, 0]
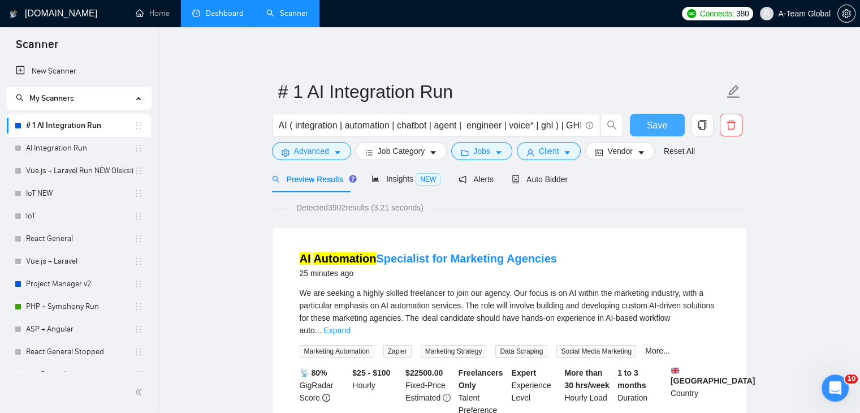
click at [648, 123] on span "Save" at bounding box center [657, 125] width 20 height 14
click at [528, 190] on div "Auto Bidder" at bounding box center [540, 179] width 56 height 27
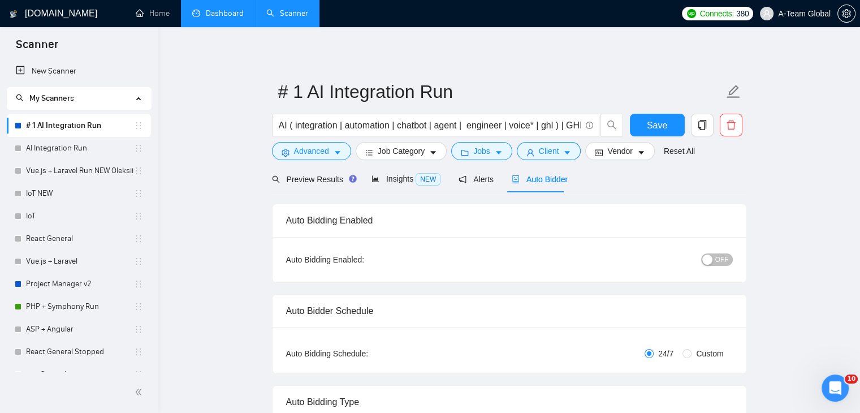
checkbox input "true"
click at [715, 259] on button "OFF" at bounding box center [717, 259] width 32 height 12
click at [649, 129] on span "Save" at bounding box center [657, 125] width 20 height 14
checkbox input "true"
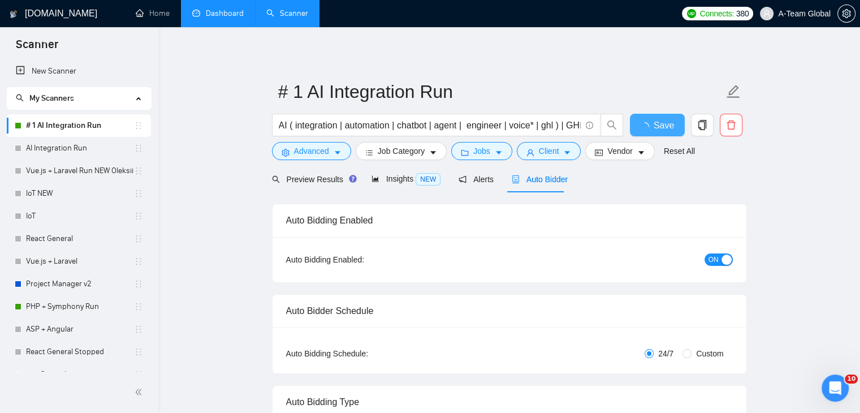
checkbox input "true"
click at [227, 18] on link "Dashboard" at bounding box center [217, 13] width 51 height 10
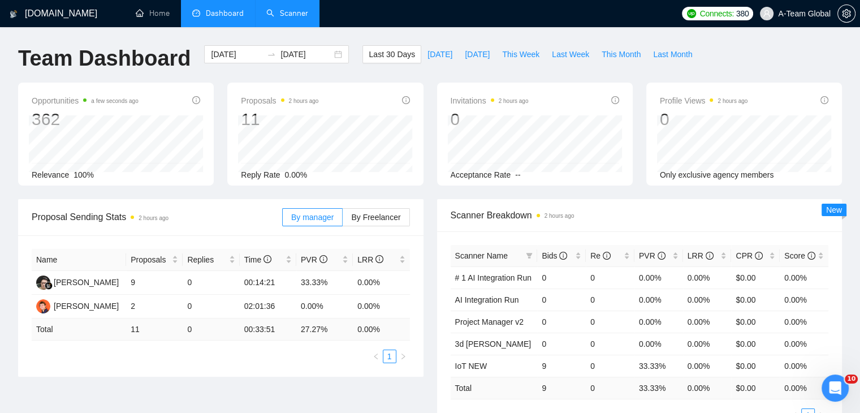
click at [279, 16] on link "Scanner" at bounding box center [287, 13] width 42 height 10
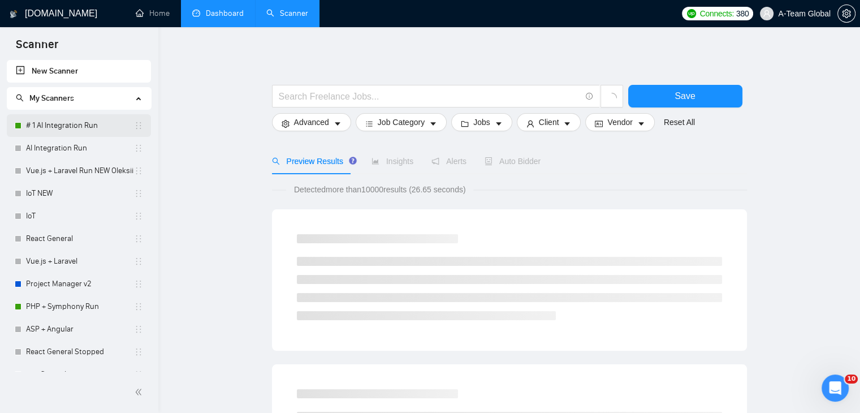
click at [45, 131] on link "# 1 AI Integration Run" at bounding box center [80, 125] width 108 height 23
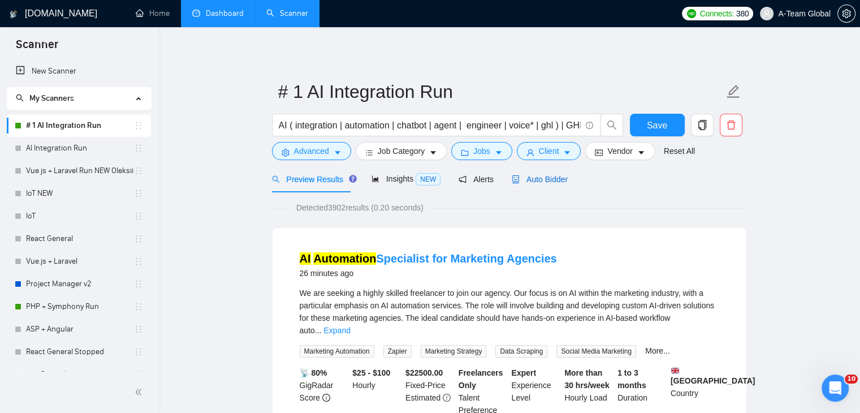
click at [540, 177] on span "Auto Bidder" at bounding box center [540, 179] width 56 height 9
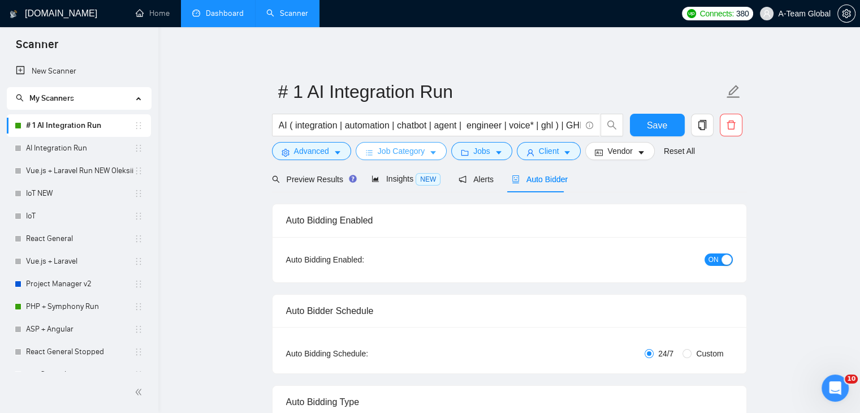
click at [397, 157] on span "Job Category" at bounding box center [401, 151] width 47 height 12
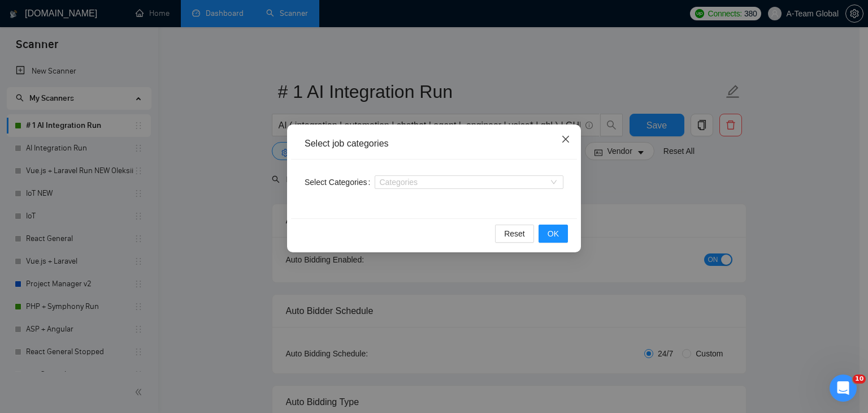
click at [558, 140] on span "Close" at bounding box center [566, 139] width 31 height 31
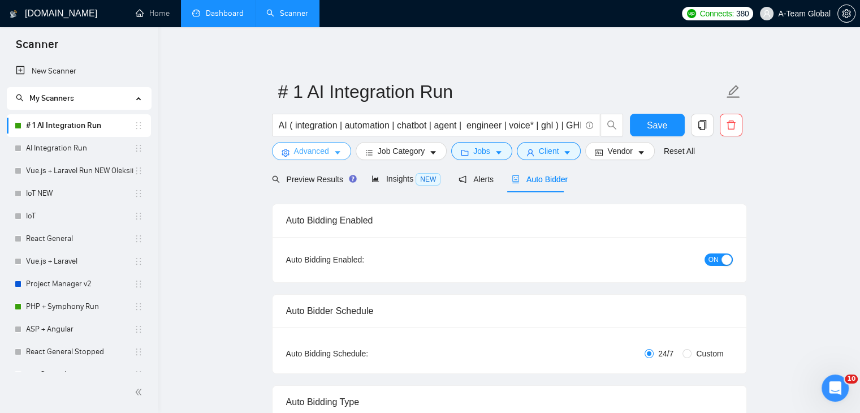
click at [312, 150] on span "Advanced" at bounding box center [311, 151] width 35 height 12
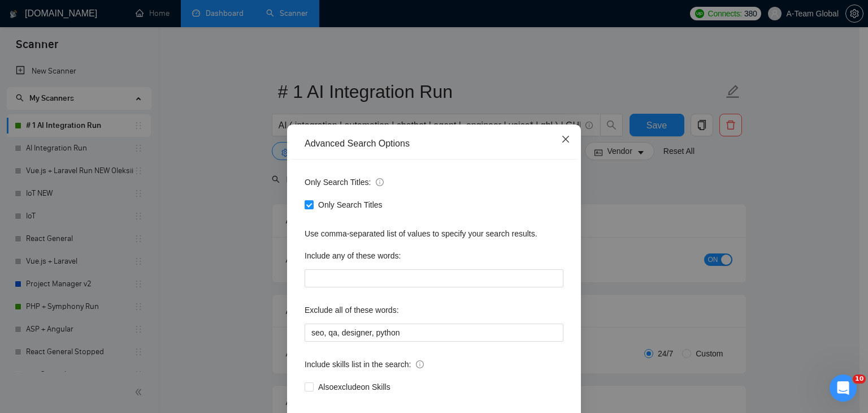
click at [553, 138] on span "Close" at bounding box center [566, 139] width 31 height 31
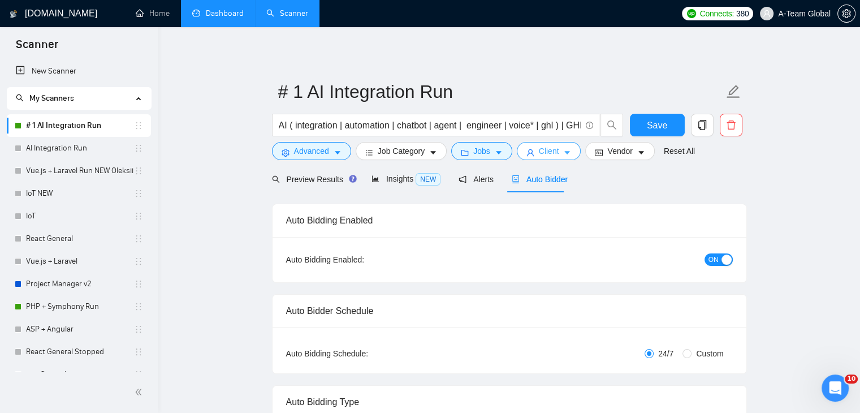
click at [554, 154] on span "Client" at bounding box center [549, 151] width 20 height 12
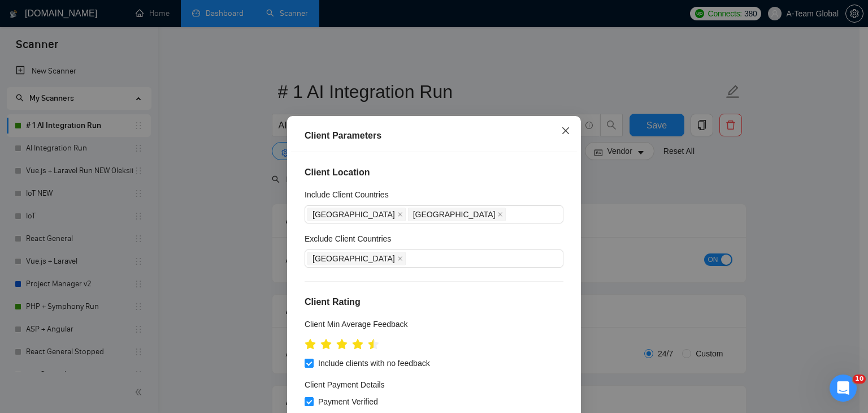
click at [561, 133] on icon "close" at bounding box center [565, 130] width 9 height 9
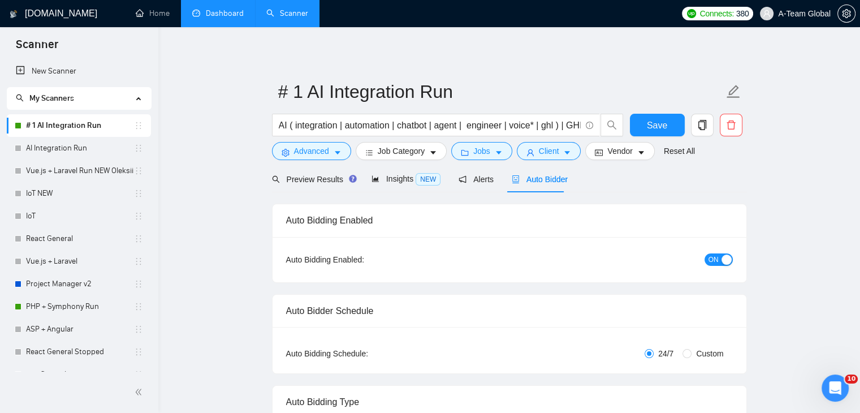
click at [216, 12] on link "Dashboard" at bounding box center [217, 13] width 51 height 10
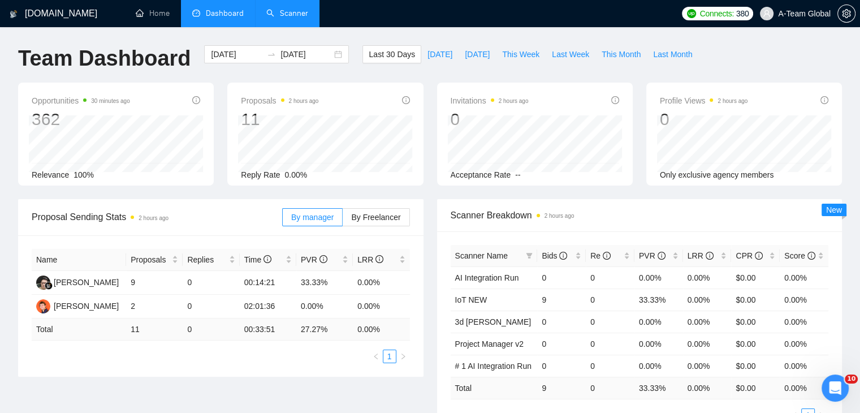
click at [281, 18] on link "Scanner" at bounding box center [287, 13] width 42 height 10
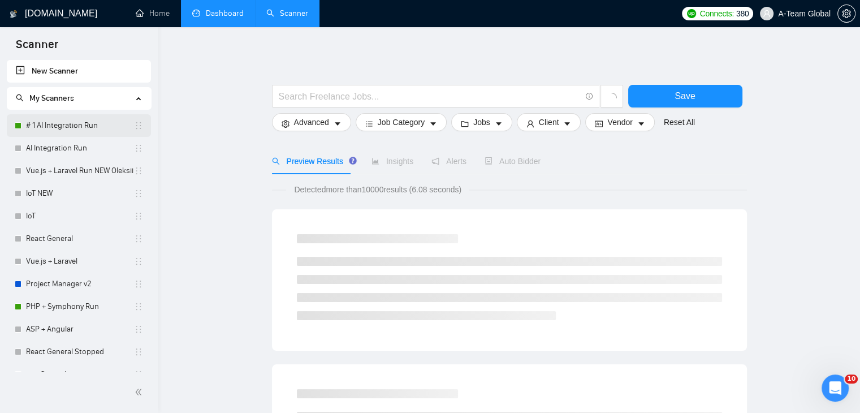
click at [78, 128] on link "# 1 AI Integration Run" at bounding box center [80, 125] width 108 height 23
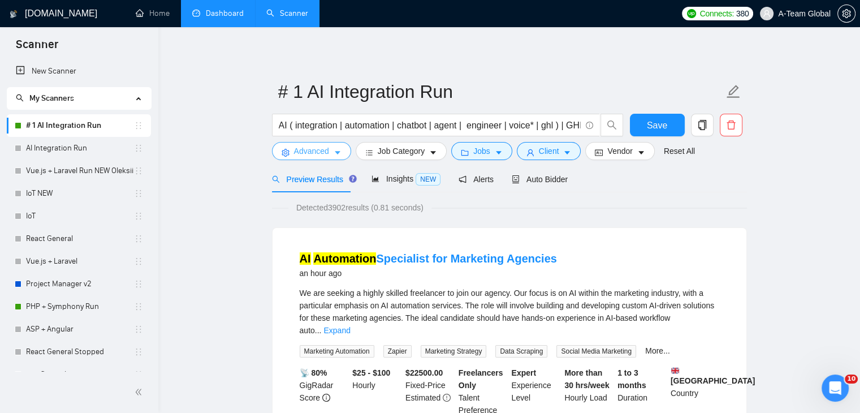
click at [328, 154] on button "Advanced" at bounding box center [311, 151] width 79 height 18
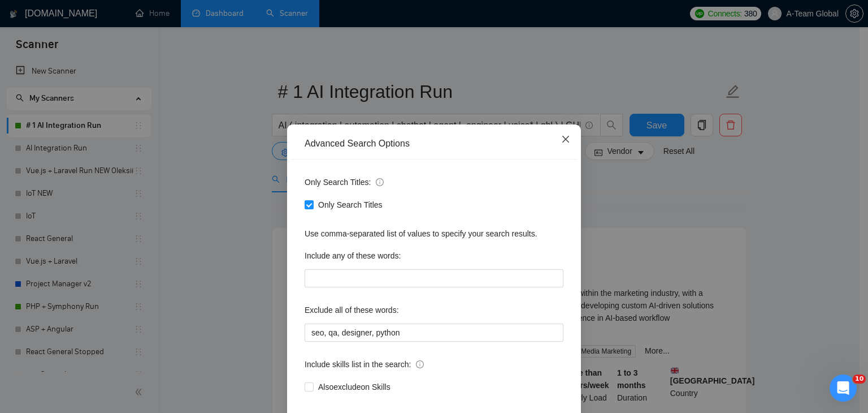
click at [557, 145] on span "Close" at bounding box center [566, 139] width 31 height 31
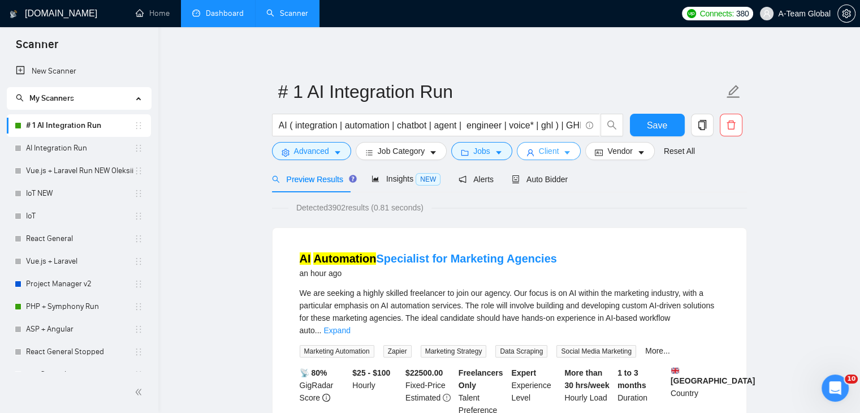
click at [552, 151] on span "Client" at bounding box center [549, 151] width 20 height 12
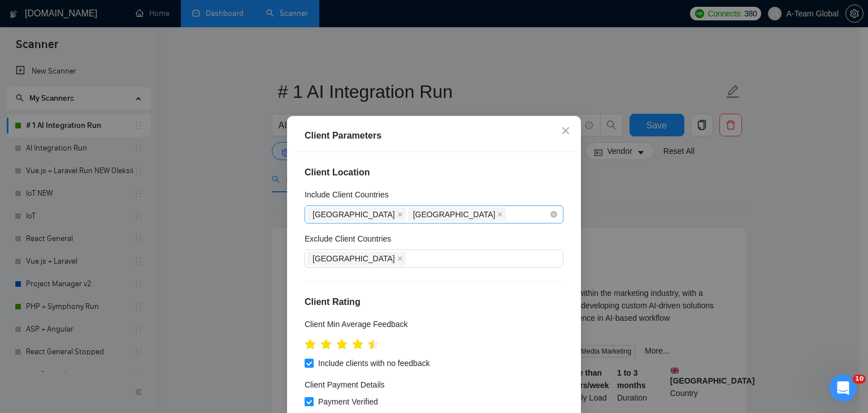
click at [471, 215] on div "[GEOGRAPHIC_DATA] [GEOGRAPHIC_DATA]" at bounding box center [429, 214] width 242 height 16
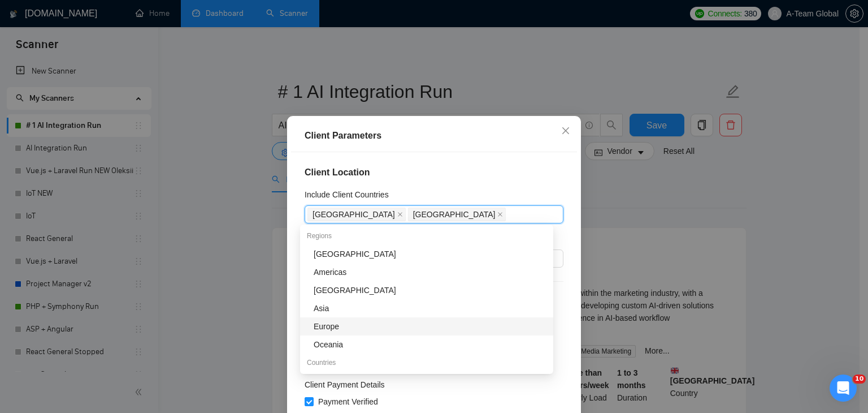
click at [349, 328] on div "Europe" at bounding box center [430, 326] width 233 height 12
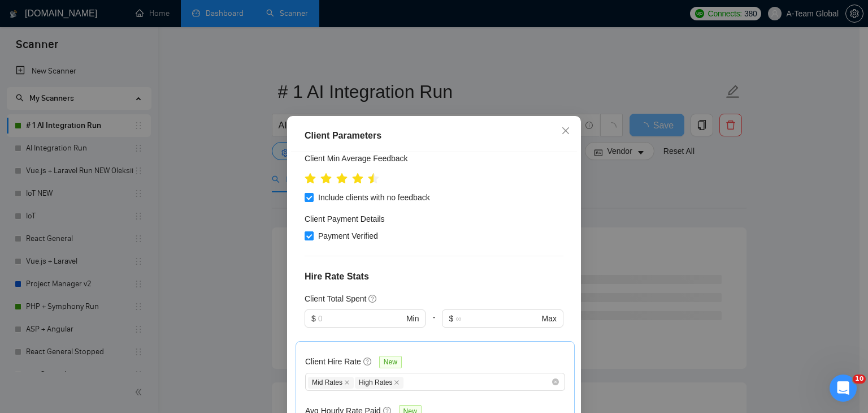
scroll to position [417, 0]
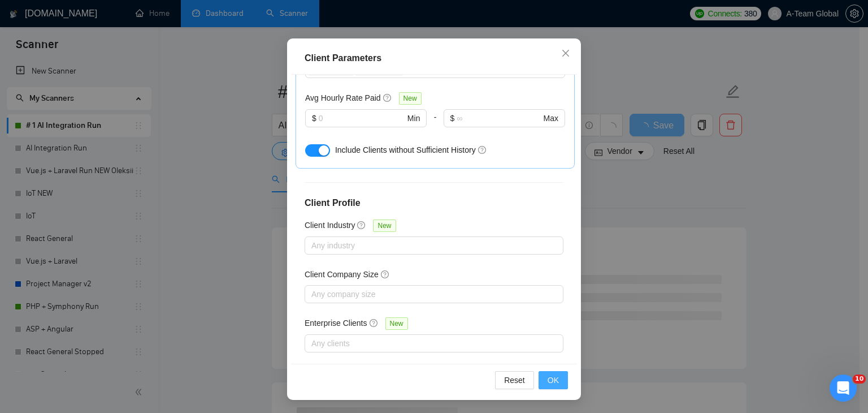
click at [548, 378] on span "OK" at bounding box center [553, 380] width 11 height 12
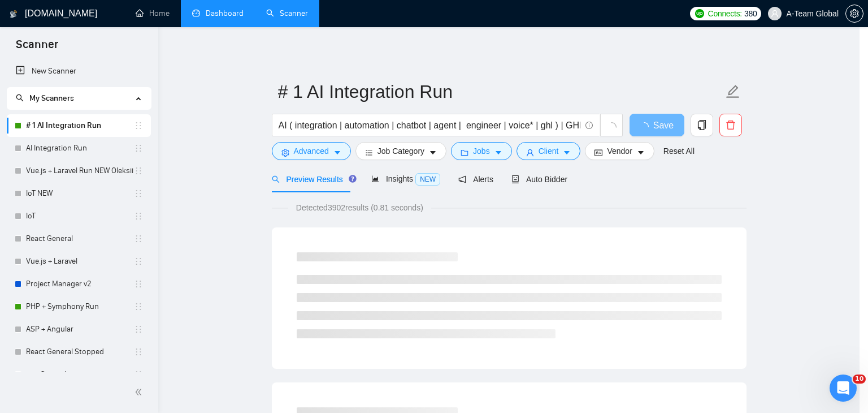
scroll to position [29, 0]
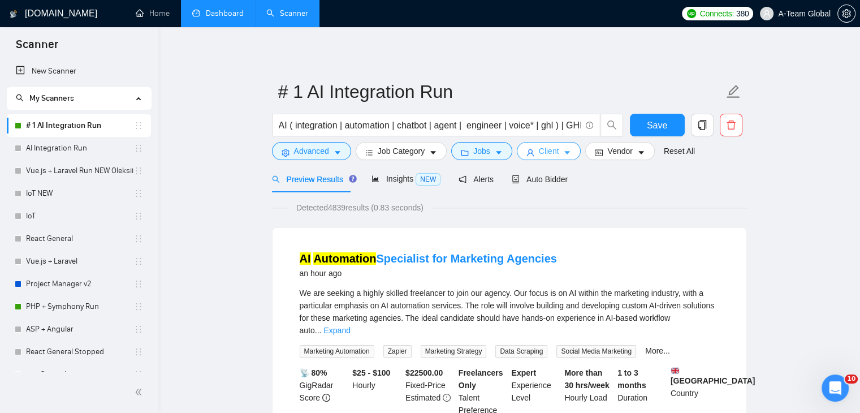
click at [535, 157] on button "Client" at bounding box center [549, 151] width 64 height 18
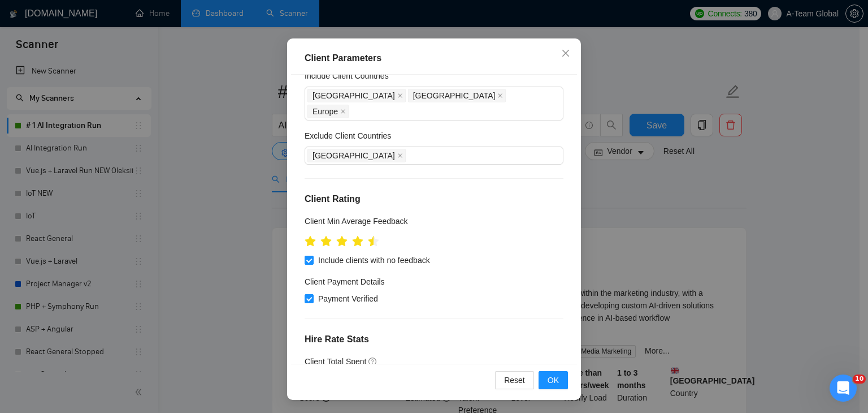
scroll to position [0, 0]
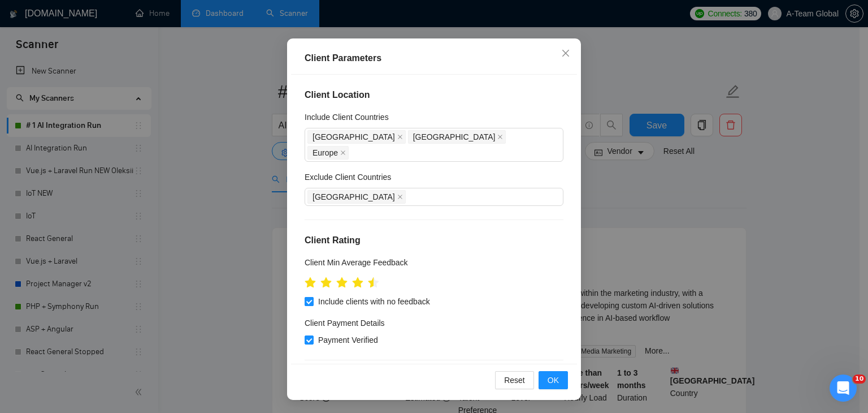
click at [305, 297] on input "Include clients with no feedback" at bounding box center [309, 301] width 8 height 8
click at [555, 384] on button "OK" at bounding box center [553, 380] width 29 height 18
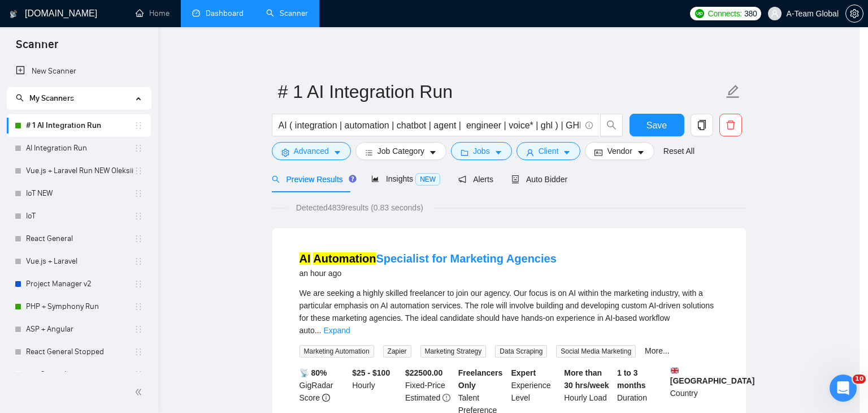
scroll to position [29, 0]
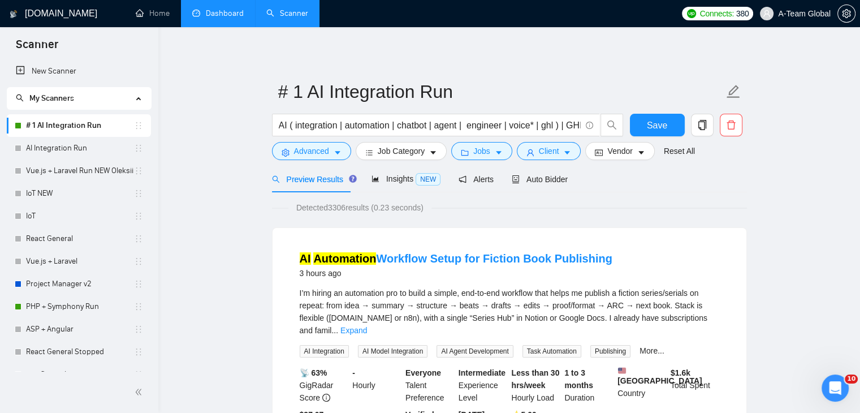
drag, startPoint x: 627, startPoint y: 223, endPoint x: 449, endPoint y: 240, distance: 179.4
click at [656, 206] on div "Detected 3306 results (0.23 seconds)" at bounding box center [509, 207] width 475 height 12
click at [547, 153] on span "Client" at bounding box center [549, 151] width 20 height 12
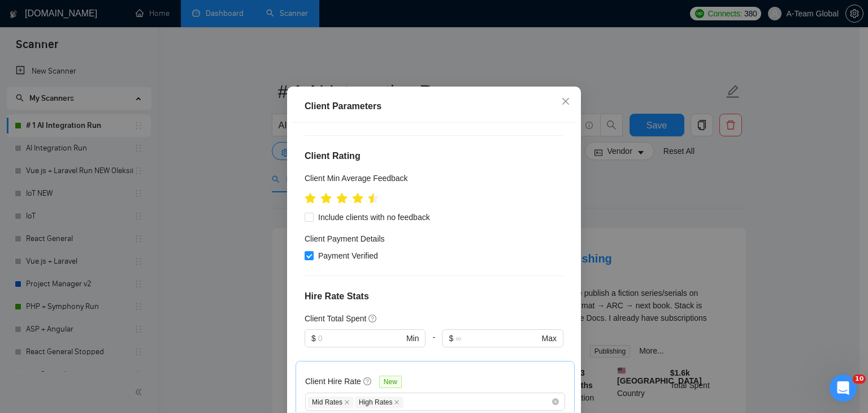
scroll to position [113, 0]
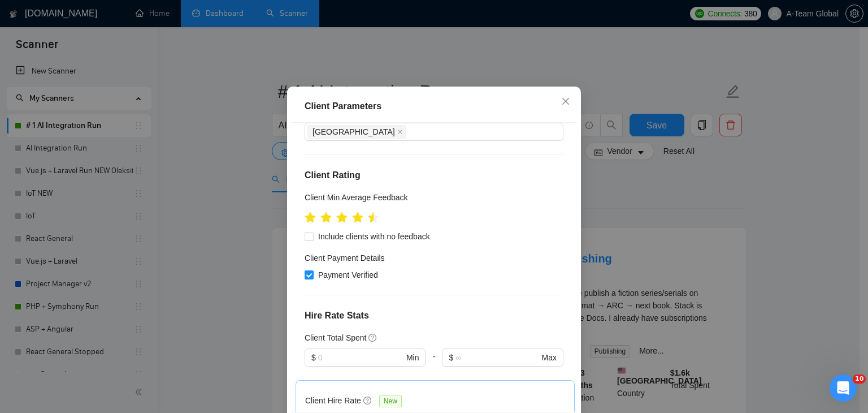
click at [767, 304] on div "Client Parameters Client Location Include Client Countries [GEOGRAPHIC_DATA] [G…" at bounding box center [434, 206] width 868 height 413
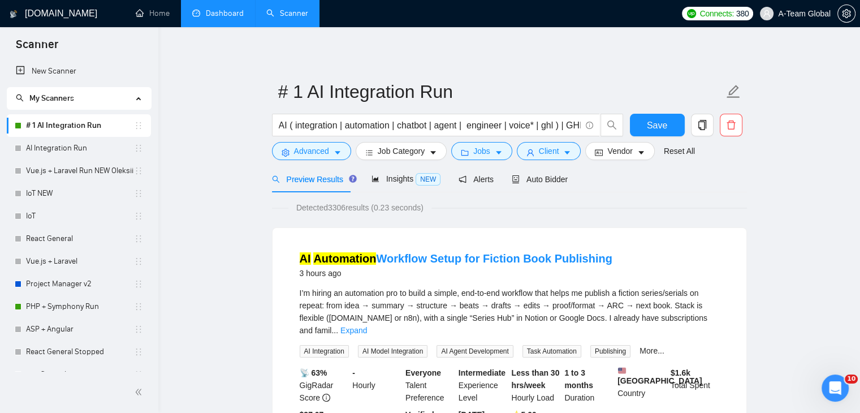
click at [612, 213] on div "Detected 3306 results (0.23 seconds)" at bounding box center [509, 207] width 475 height 12
click at [556, 153] on button "Client" at bounding box center [549, 151] width 64 height 18
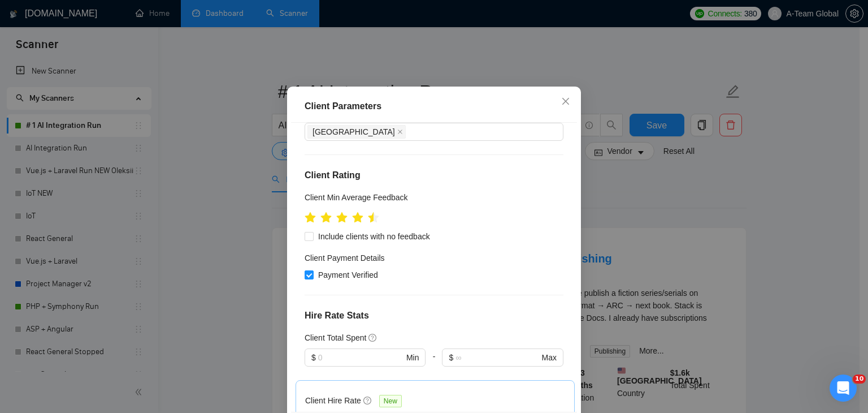
click at [560, 384] on div "Client Location Include Client Countries [GEOGRAPHIC_DATA] [GEOGRAPHIC_DATA] [G…" at bounding box center [434, 267] width 286 height 289
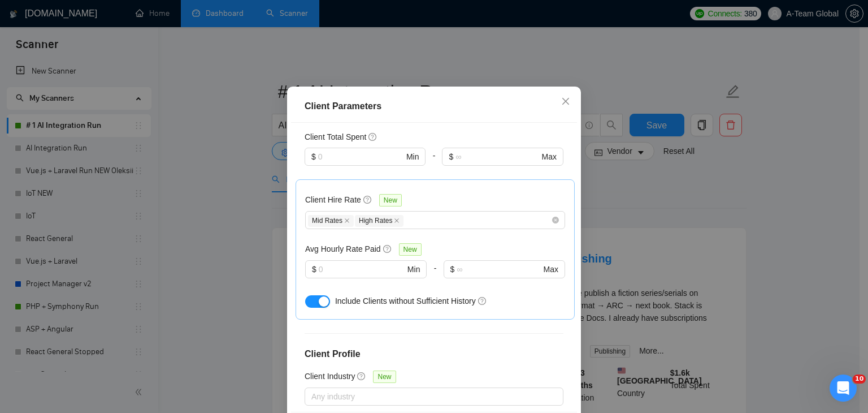
scroll to position [339, 0]
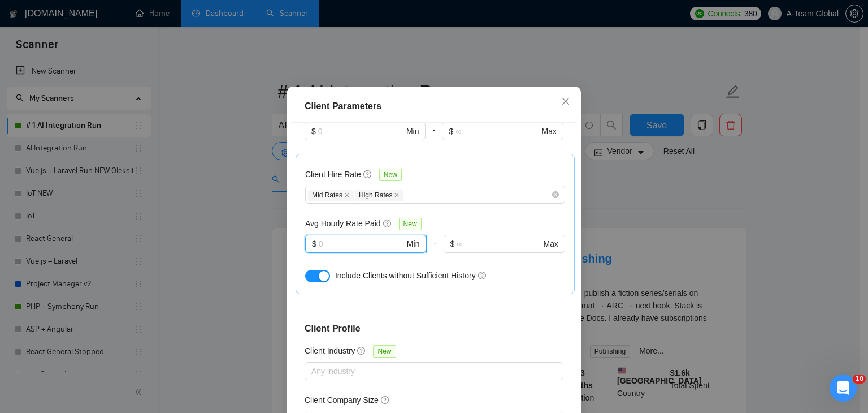
click at [358, 250] on input "text" at bounding box center [362, 243] width 86 height 12
click at [532, 369] on div "Client Location Include Client Countries [GEOGRAPHIC_DATA] [GEOGRAPHIC_DATA] [G…" at bounding box center [434, 267] width 286 height 289
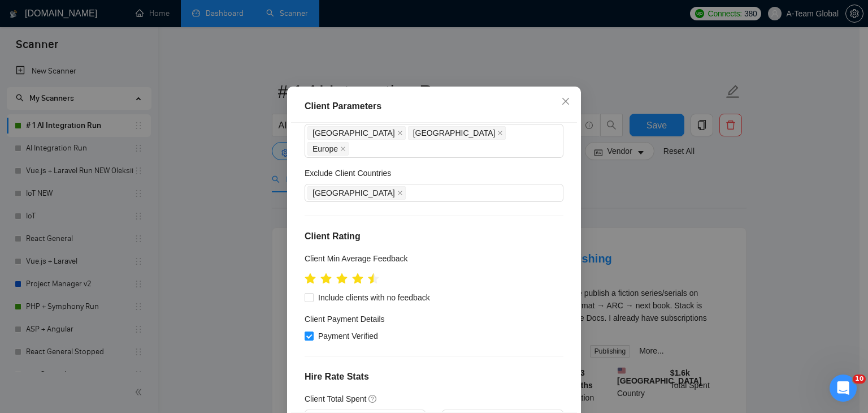
scroll to position [0, 0]
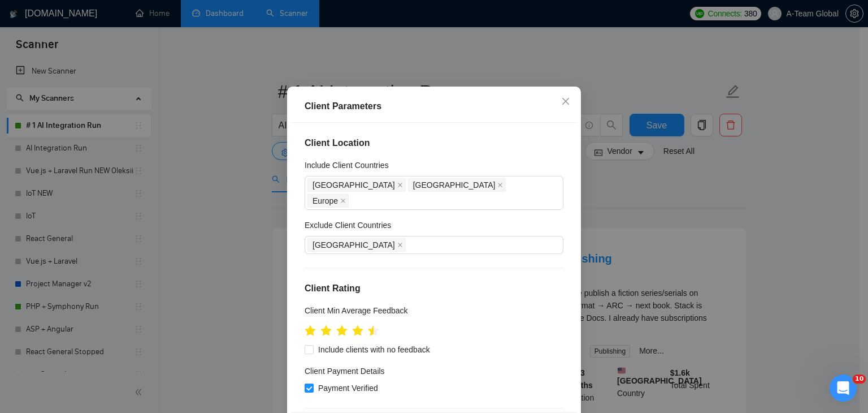
click at [752, 220] on div "Client Parameters Client Location Include Client Countries [GEOGRAPHIC_DATA] [G…" at bounding box center [434, 206] width 868 height 413
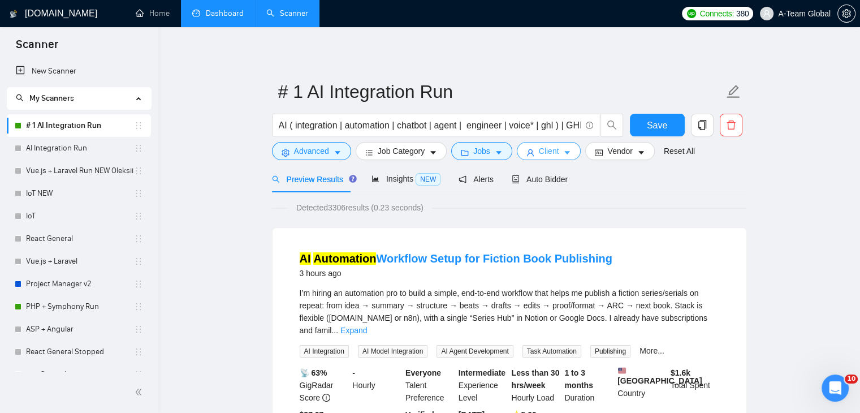
click at [543, 149] on span "Client" at bounding box center [549, 151] width 20 height 12
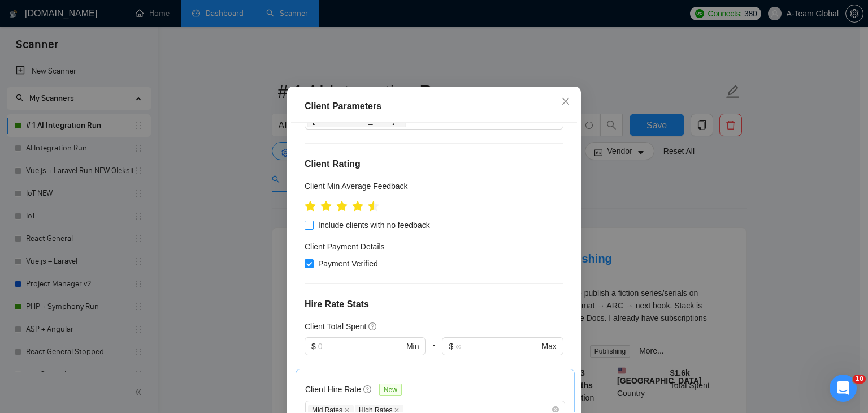
scroll to position [170, 0]
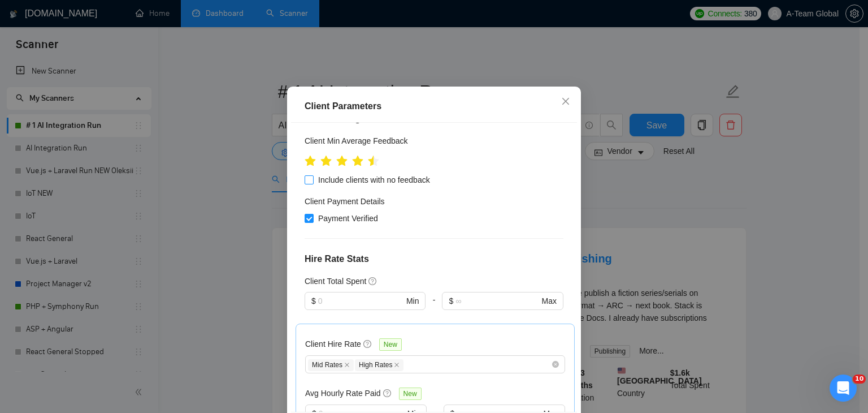
click at [308, 183] on input "Include clients with no feedback" at bounding box center [309, 179] width 8 height 8
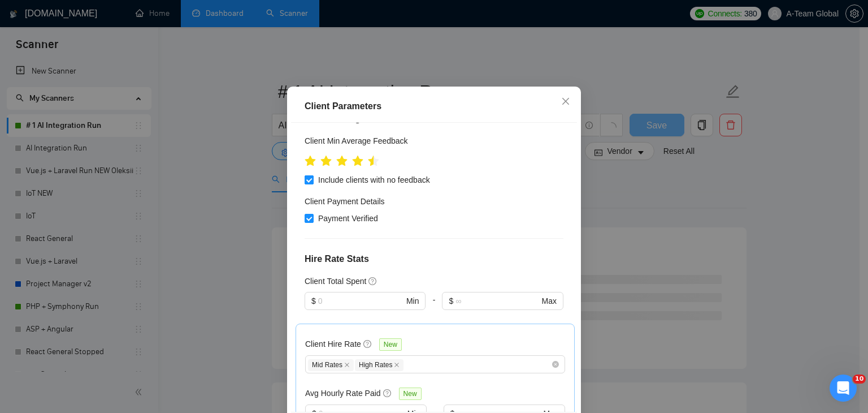
click at [307, 183] on input "Include clients with no feedback" at bounding box center [309, 179] width 8 height 8
checkbox input "false"
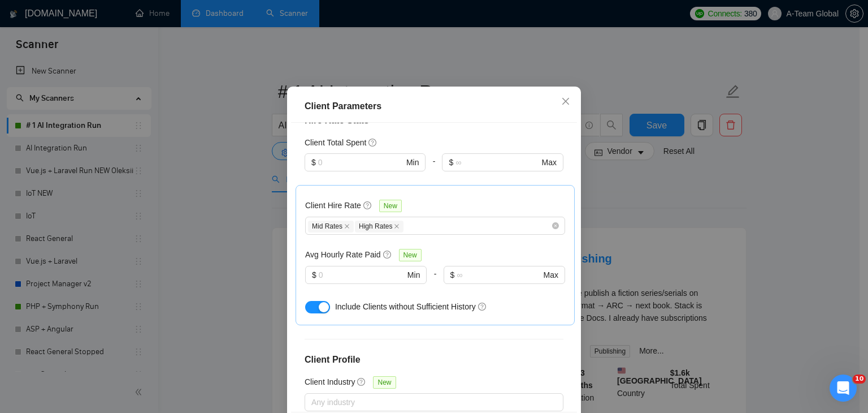
scroll to position [283, 0]
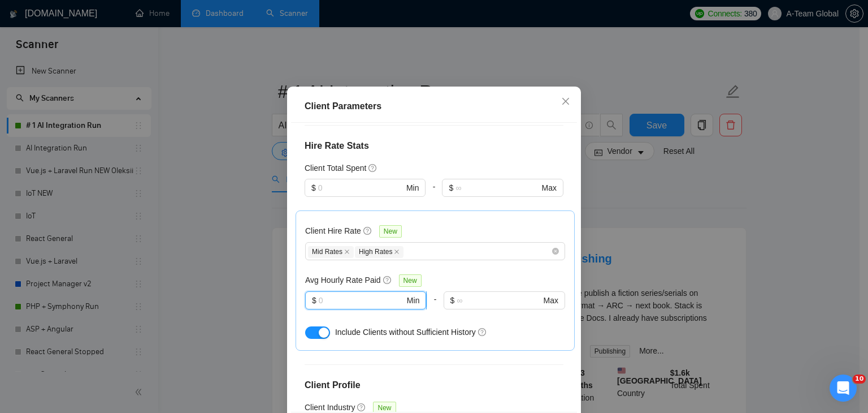
click at [328, 306] on input "text" at bounding box center [362, 300] width 86 height 12
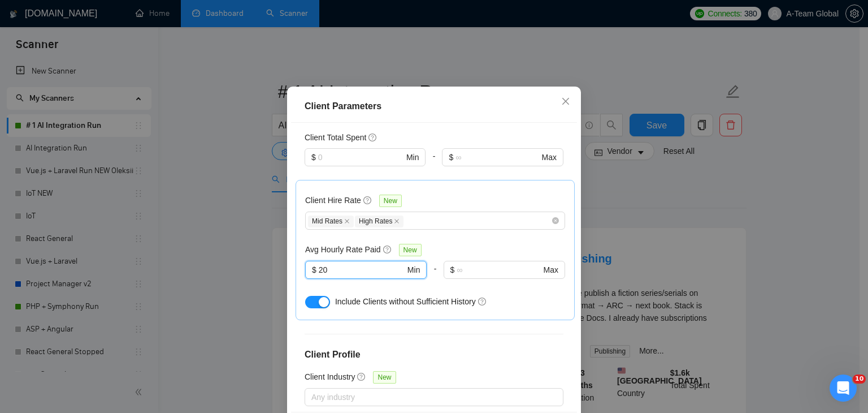
scroll to position [339, 0]
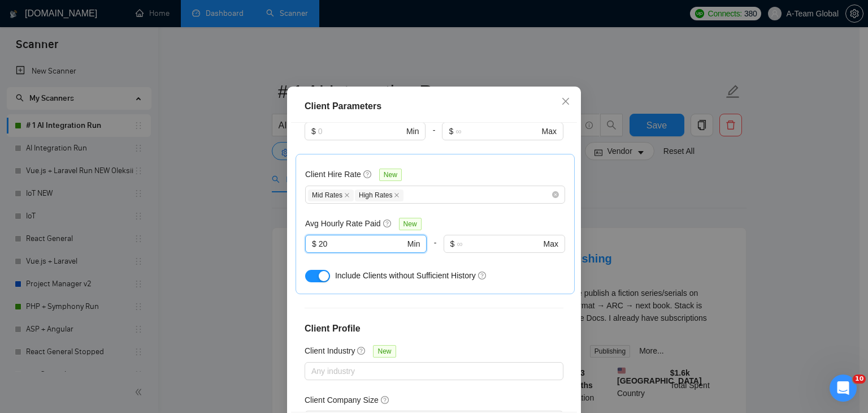
type input "20"
click at [476, 335] on h4 "Client Profile" at bounding box center [434, 329] width 259 height 14
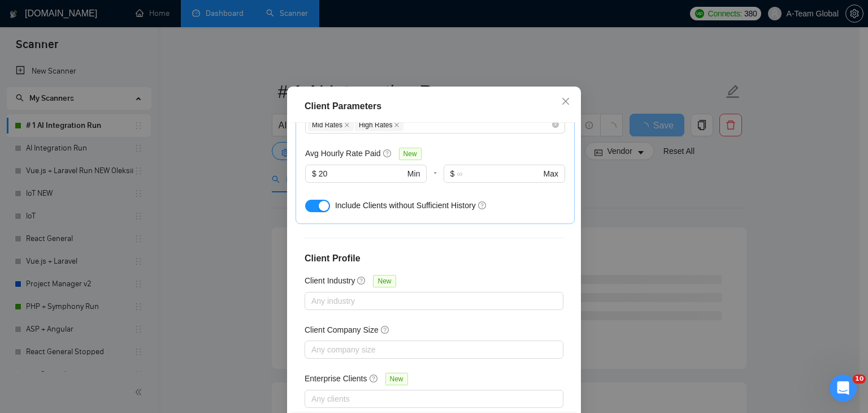
scroll to position [417, 0]
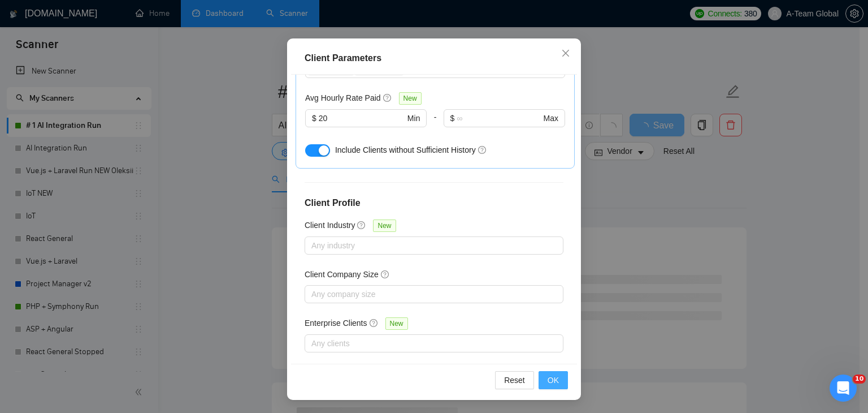
click at [558, 380] on button "OK" at bounding box center [553, 380] width 29 height 18
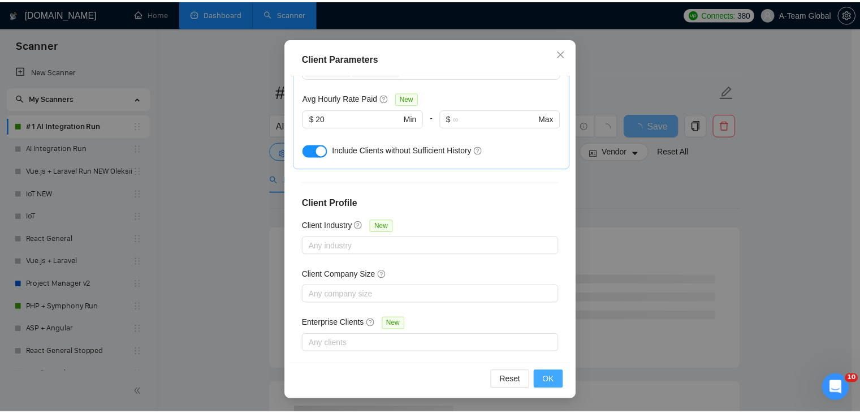
scroll to position [29, 0]
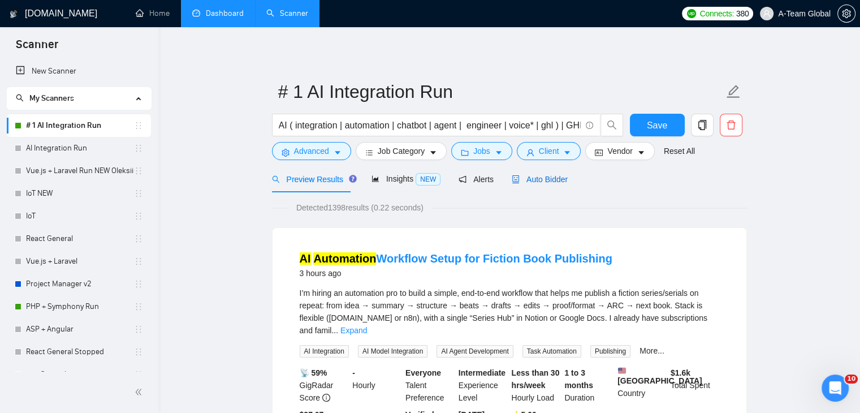
click at [522, 180] on span "Auto Bidder" at bounding box center [540, 179] width 56 height 9
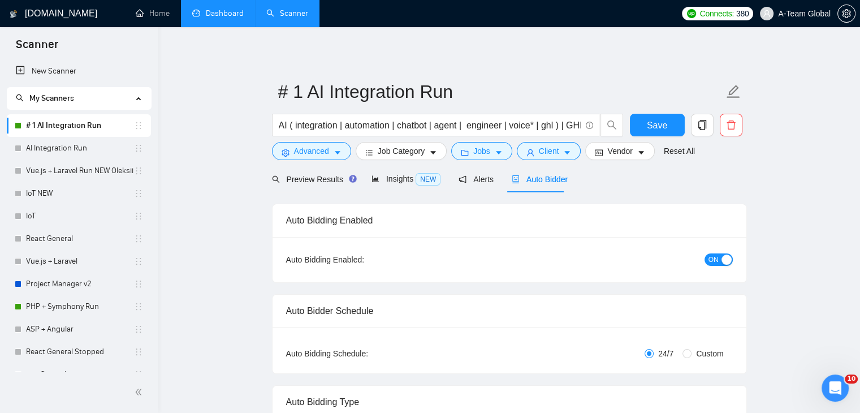
checkbox input "true"
click at [318, 181] on span "Preview Results" at bounding box center [312, 179] width 81 height 9
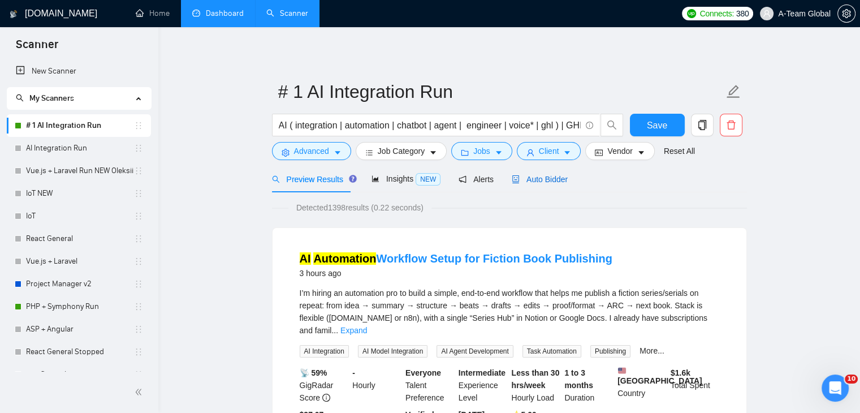
click at [537, 180] on span "Auto Bidder" at bounding box center [540, 179] width 56 height 9
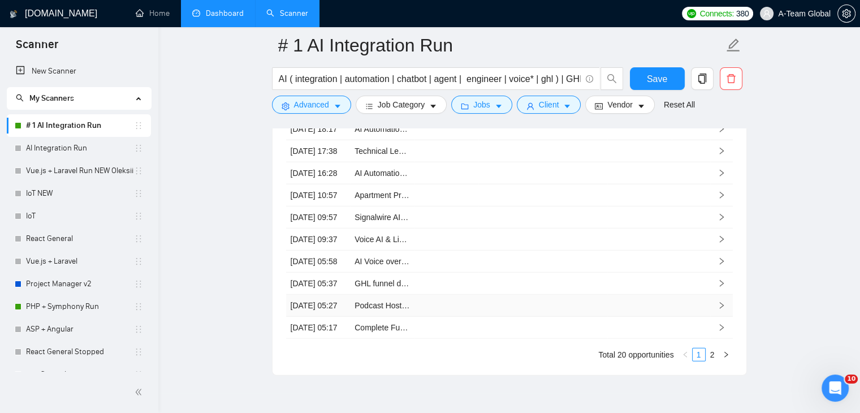
scroll to position [3032, 0]
click at [646, 79] on button "Save" at bounding box center [657, 78] width 55 height 23
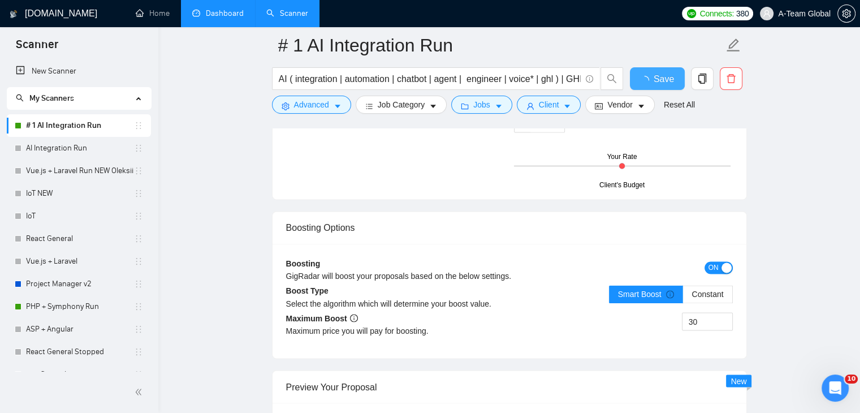
checkbox input "true"
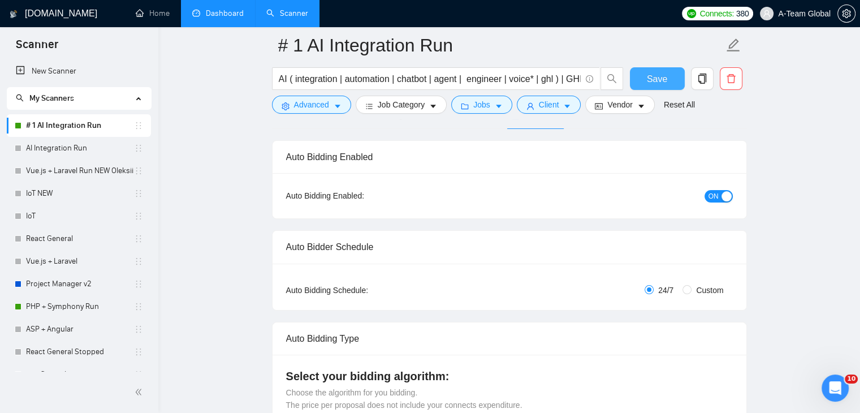
scroll to position [0, 0]
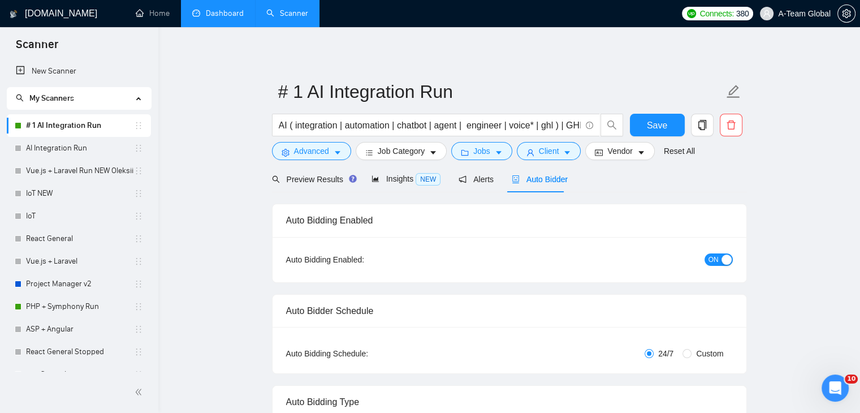
click at [230, 8] on link "Dashboard" at bounding box center [217, 13] width 51 height 10
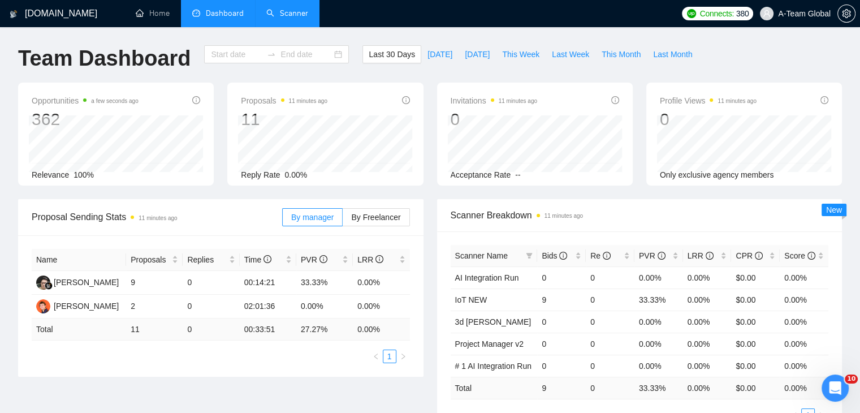
type input "[DATE]"
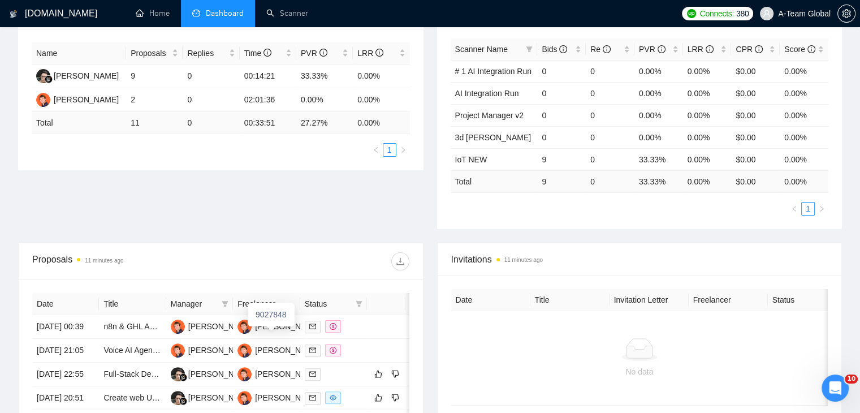
scroll to position [226, 0]
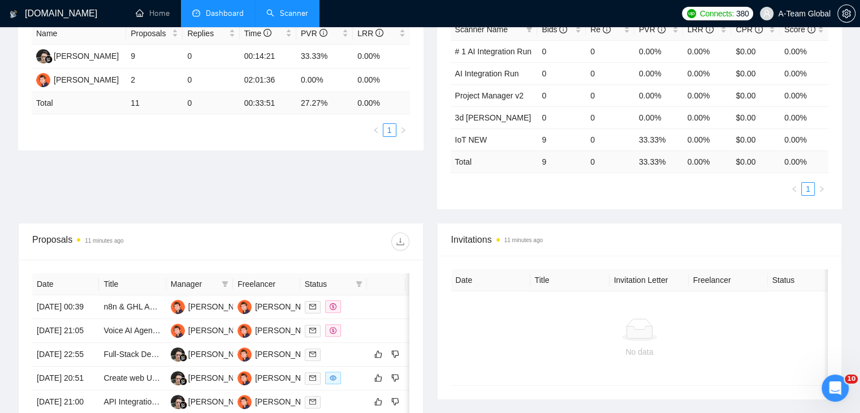
click at [282, 16] on link "Scanner" at bounding box center [287, 13] width 42 height 10
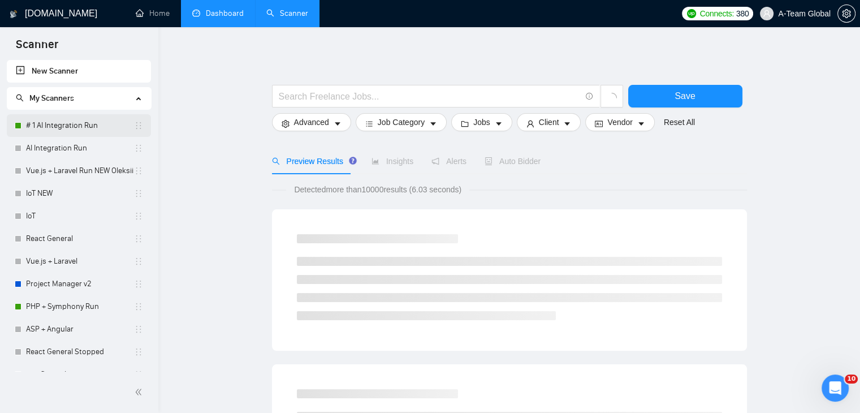
click at [76, 127] on link "# 1 AI Integration Run" at bounding box center [80, 125] width 108 height 23
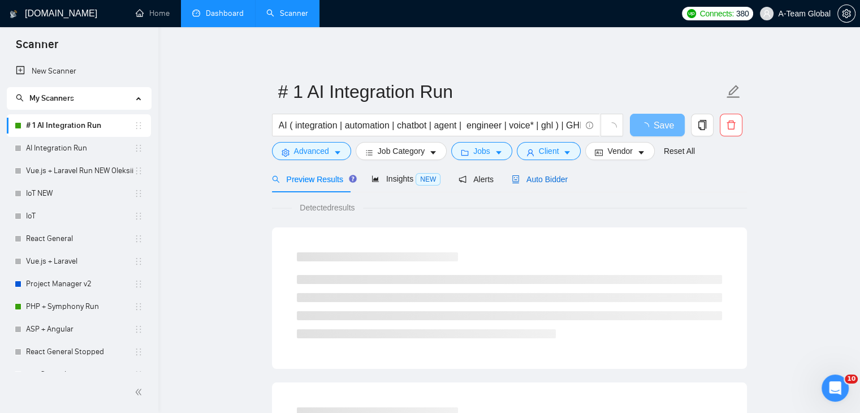
click at [545, 181] on span "Auto Bidder" at bounding box center [540, 179] width 56 height 9
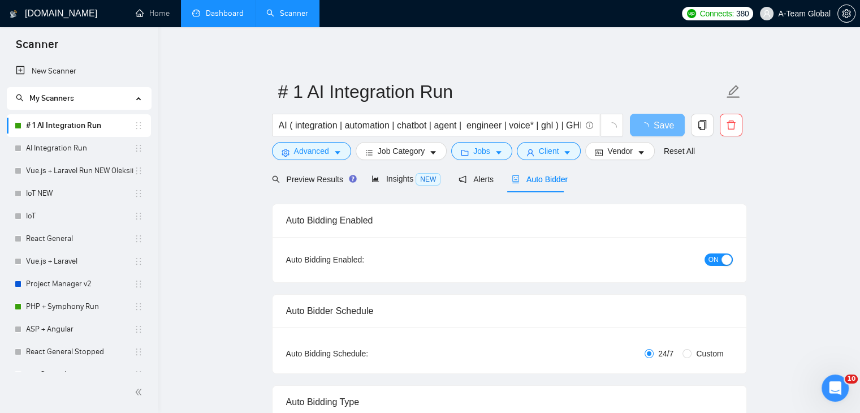
checkbox input "true"
click at [414, 307] on div "Auto Bidder Schedule" at bounding box center [509, 311] width 447 height 32
